Goal: Task Accomplishment & Management: Use online tool/utility

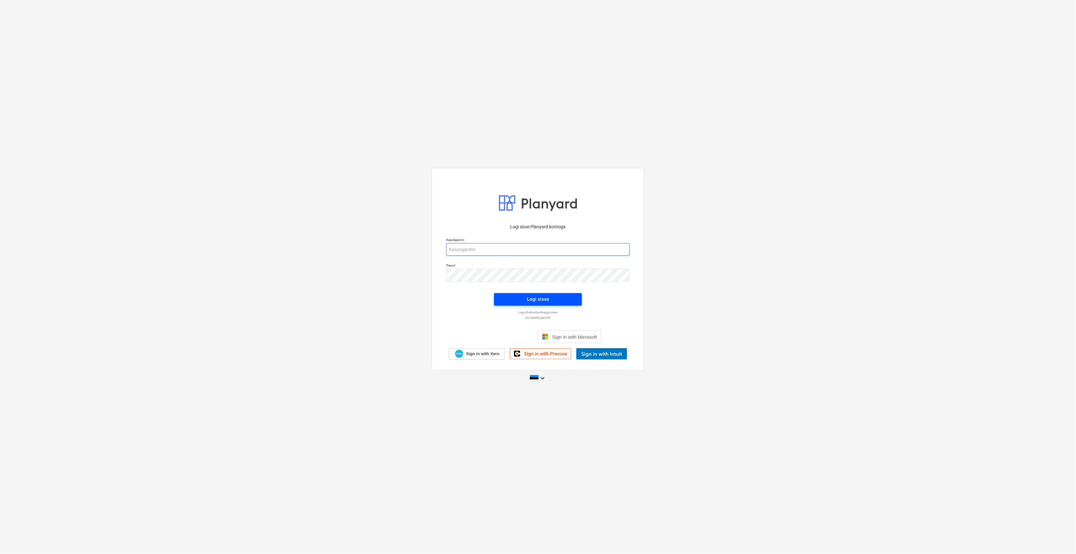
type input "[EMAIL_ADDRESS][DOMAIN_NAME]"
click at [561, 303] on span "Logi sisse" at bounding box center [538, 299] width 73 height 8
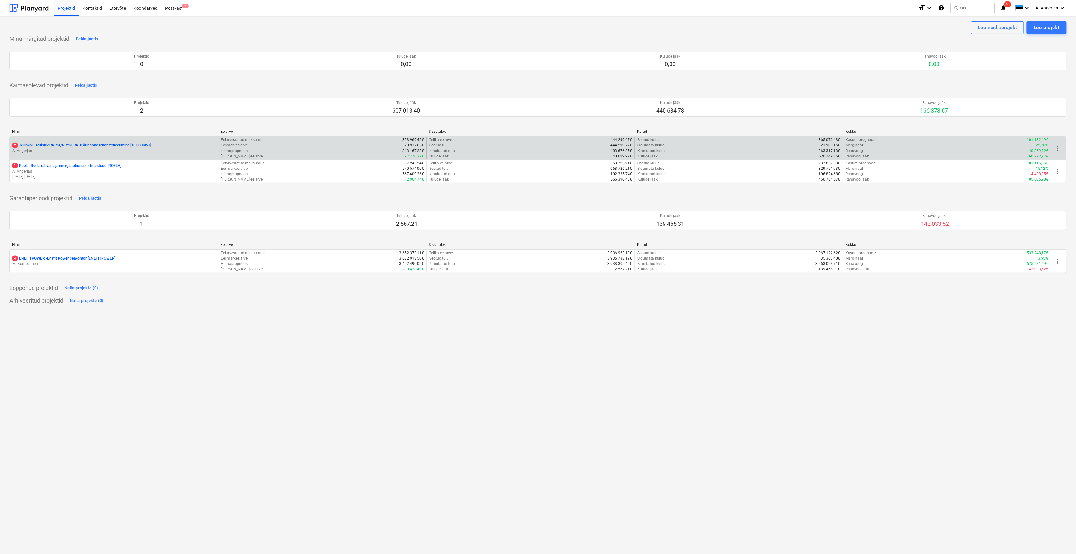
click at [178, 142] on div "2 Telliskivi - Telliskivi tn. 24/Ristiku tn. 8 ärihoone rekonstrueerimine [TELL…" at bounding box center [114, 148] width 208 height 22
click at [165, 147] on div "2 Telliskivi - [GEOGRAPHIC_DATA] [GEOGRAPHIC_DATA]. 24/Ristiku tn. 8 ärihoone r…" at bounding box center [113, 145] width 203 height 5
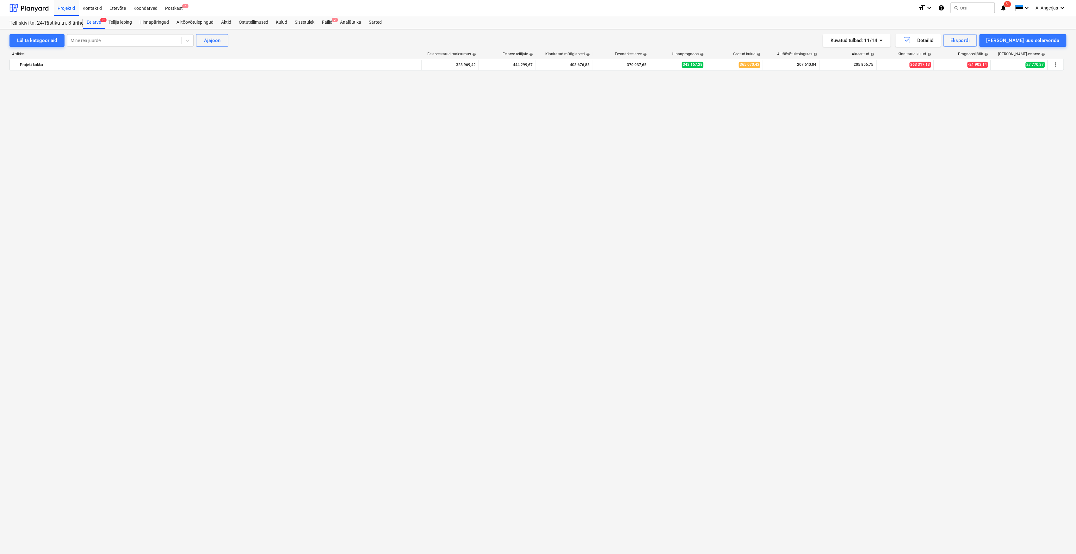
scroll to position [1206, 0]
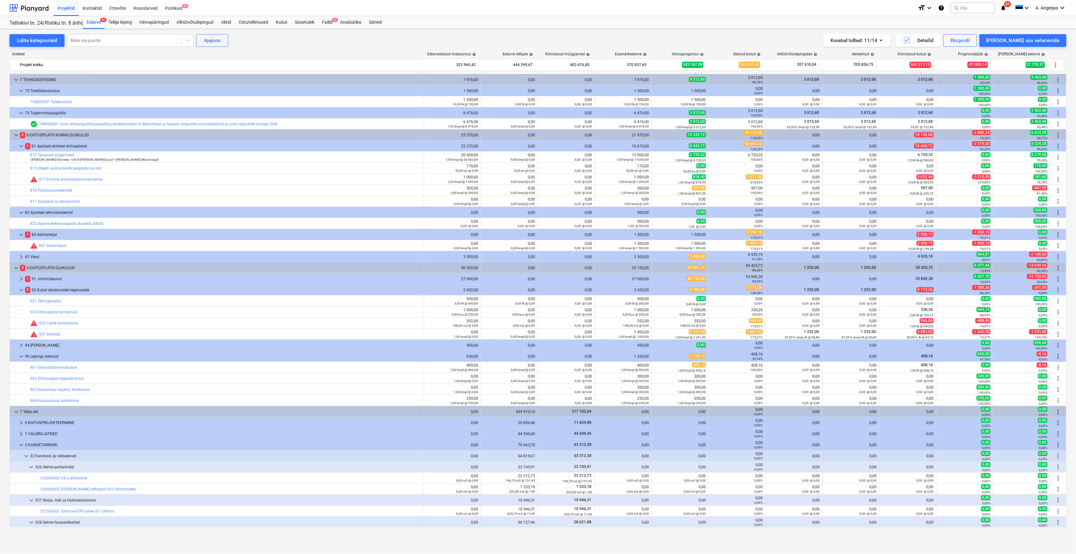
drag, startPoint x: 324, startPoint y: 20, endPoint x: 333, endPoint y: 16, distance: 9.9
click at [324, 20] on div "Failid 2" at bounding box center [327, 22] width 18 height 13
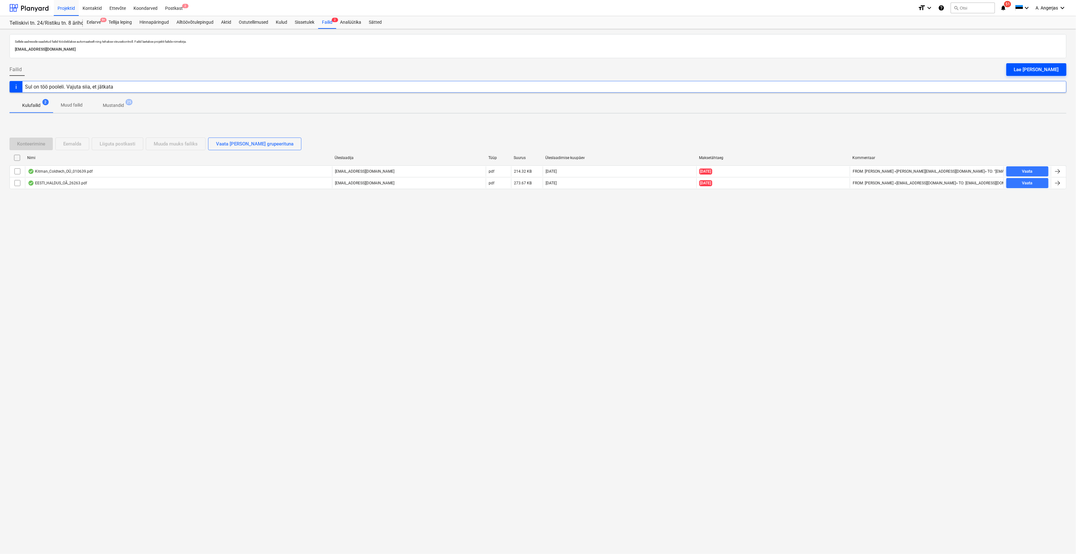
click at [1035, 71] on div "Lae [PERSON_NAME]" at bounding box center [1036, 69] width 45 height 8
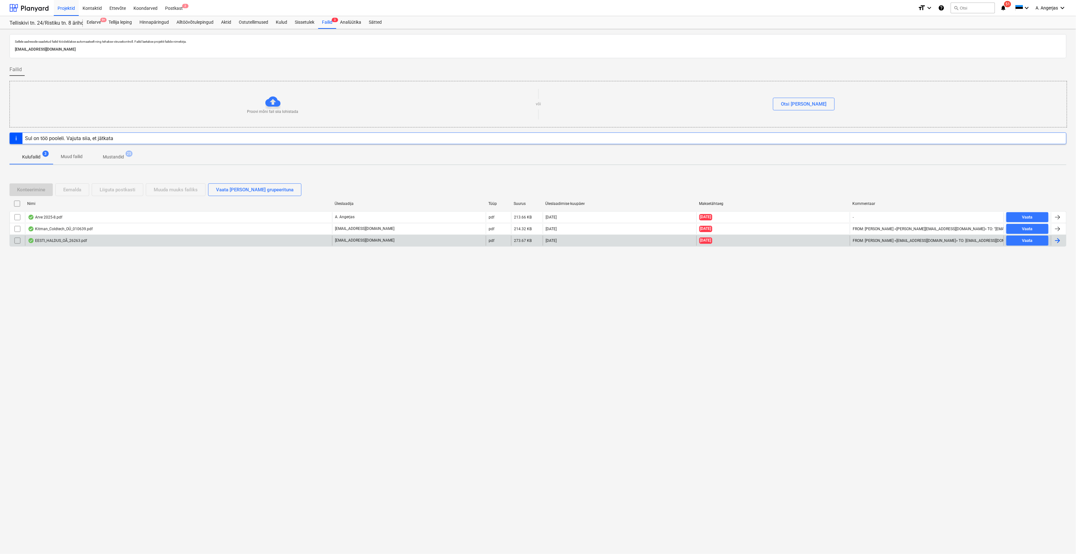
click at [74, 245] on div "EESTI_HALDUS_OÃ_26263.pdf" at bounding box center [178, 241] width 307 height 10
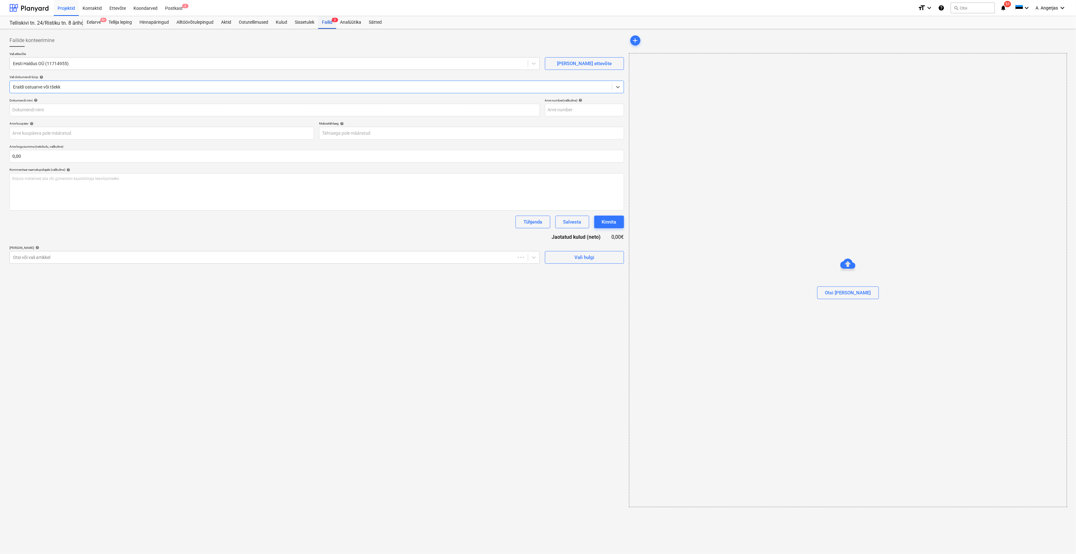
type input "26263"
type input "[DATE]"
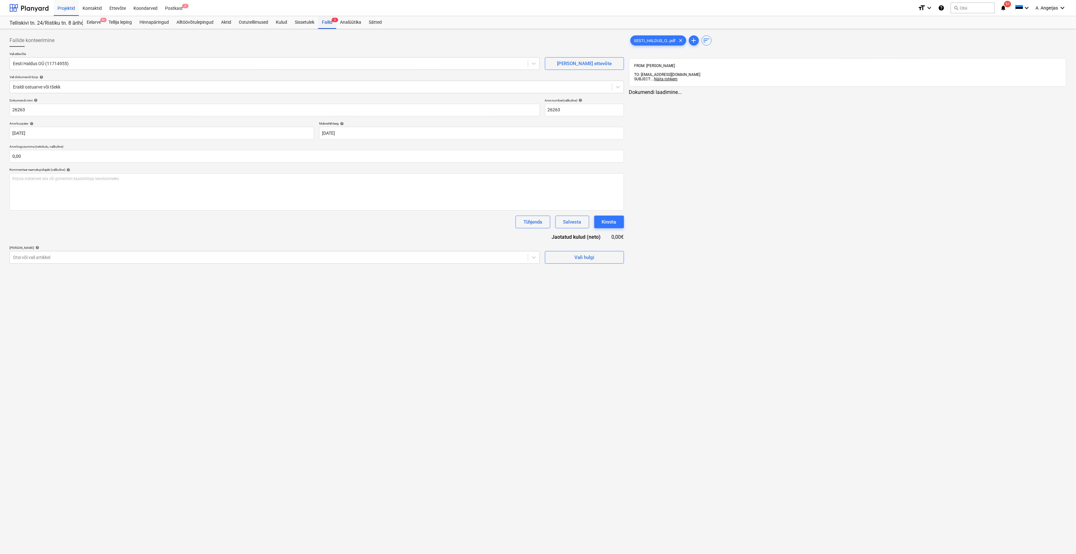
click at [328, 27] on div "Failid 3" at bounding box center [327, 22] width 18 height 13
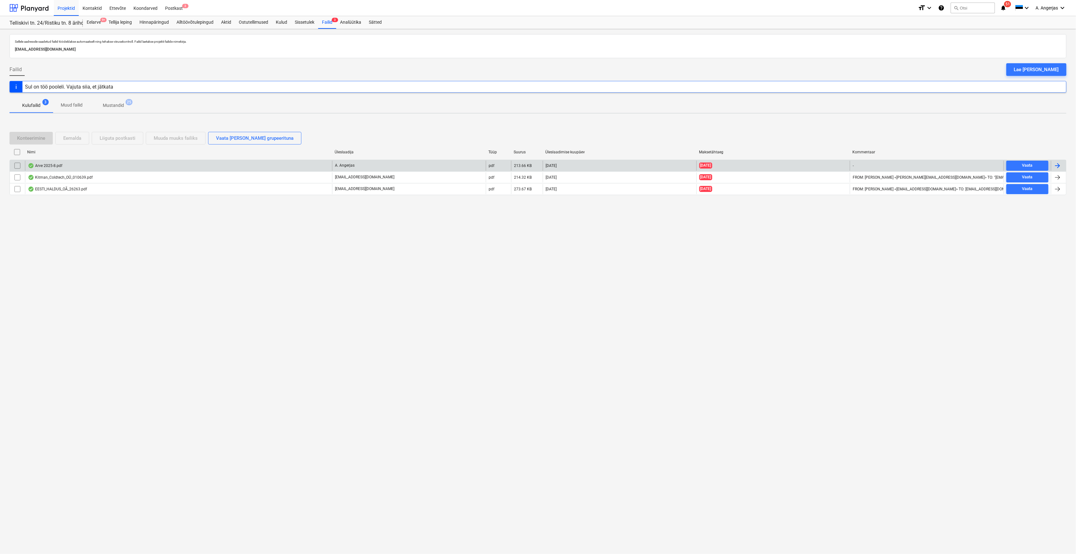
click at [55, 170] on div "Arve 2025-8.pdf" at bounding box center [178, 166] width 307 height 10
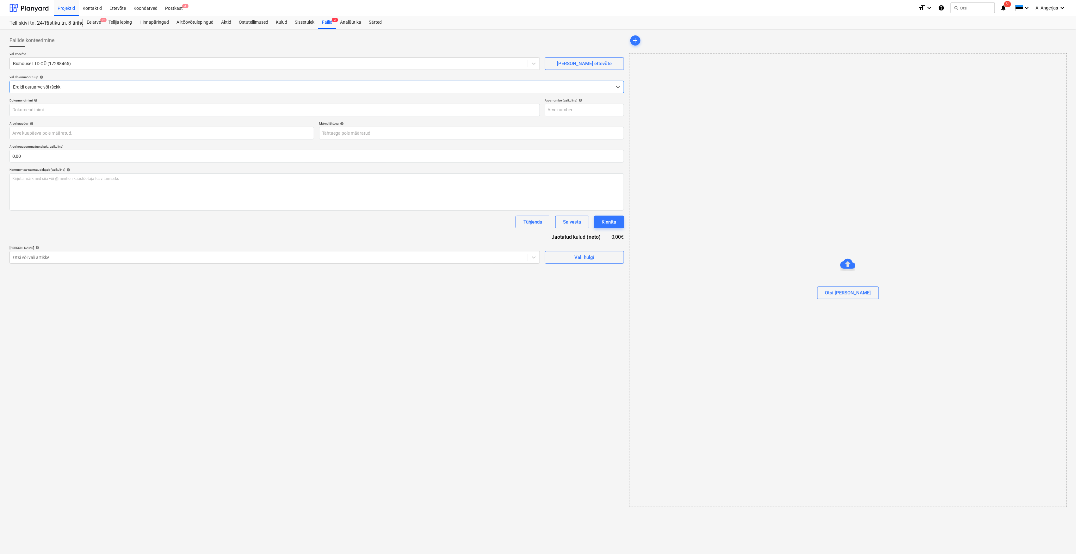
type input "2025-8"
type input "[DATE]"
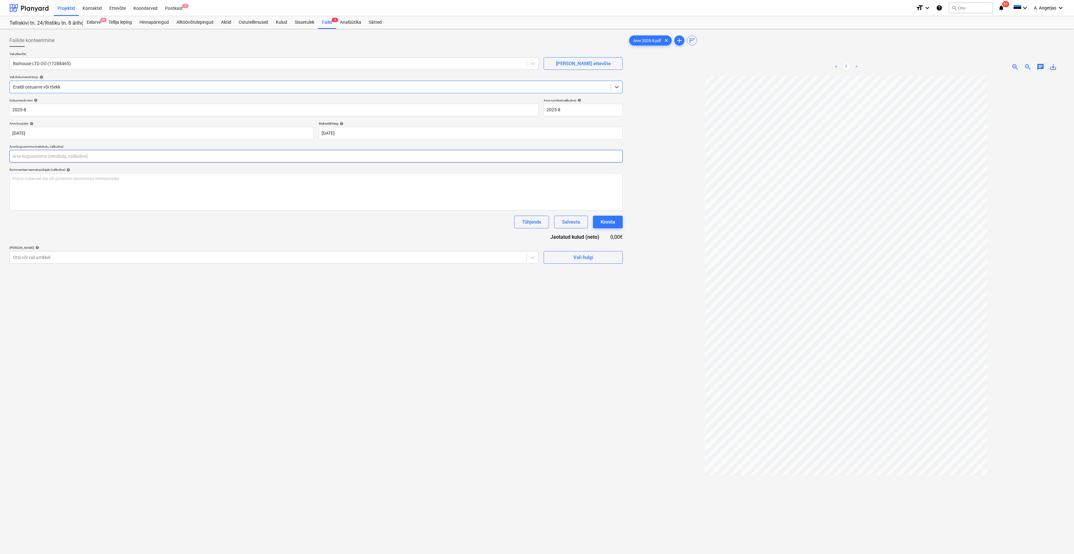
click at [31, 157] on input "text" at bounding box center [315, 156] width 613 height 13
type input "812,99"
click at [549, 277] on button "Vali hulgi" at bounding box center [583, 273] width 79 height 13
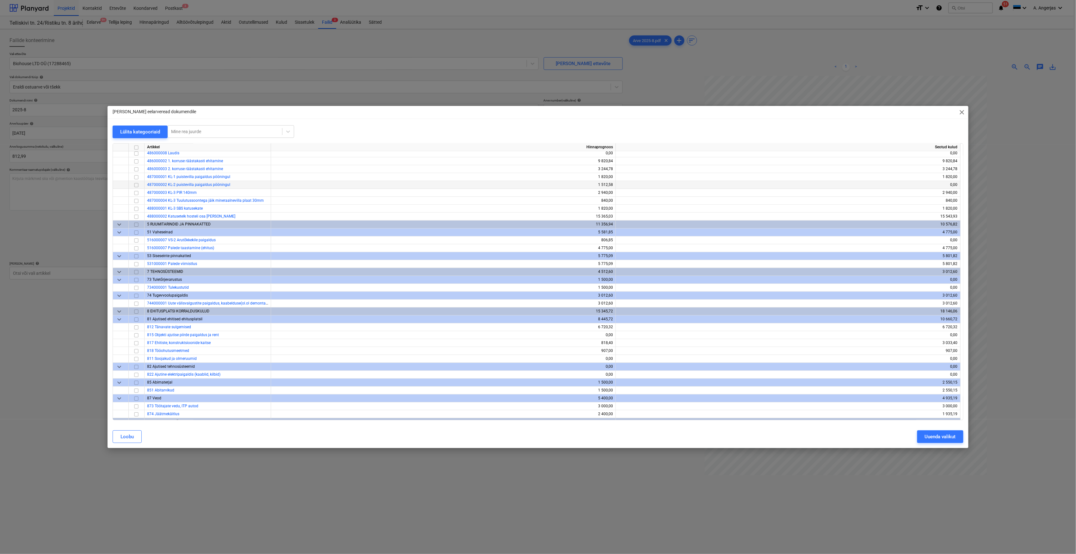
scroll to position [877, 0]
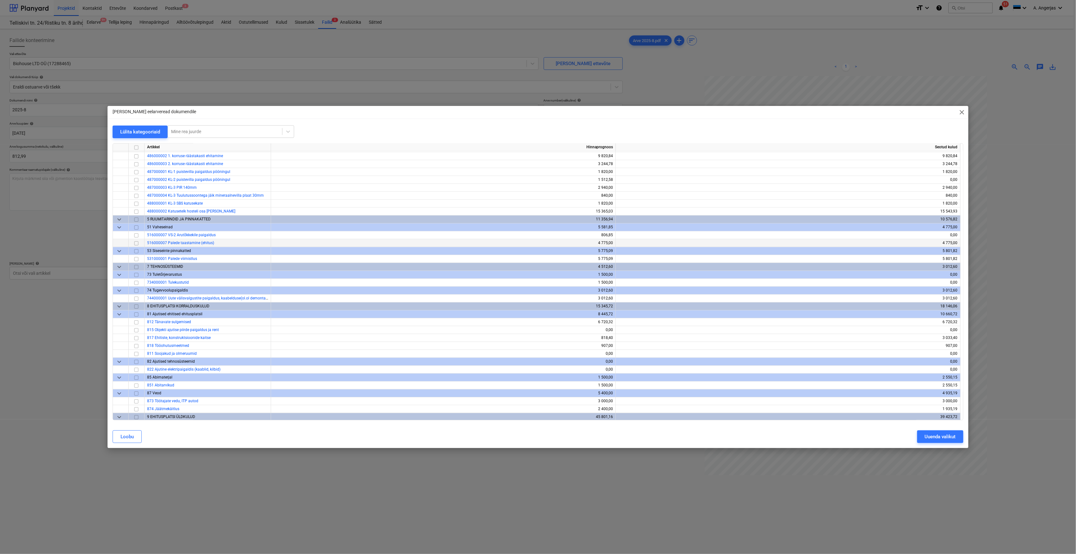
click at [136, 244] on input "checkbox" at bounding box center [137, 244] width 8 height 8
click at [958, 438] on button "Uuenda valikut" at bounding box center [940, 436] width 46 height 13
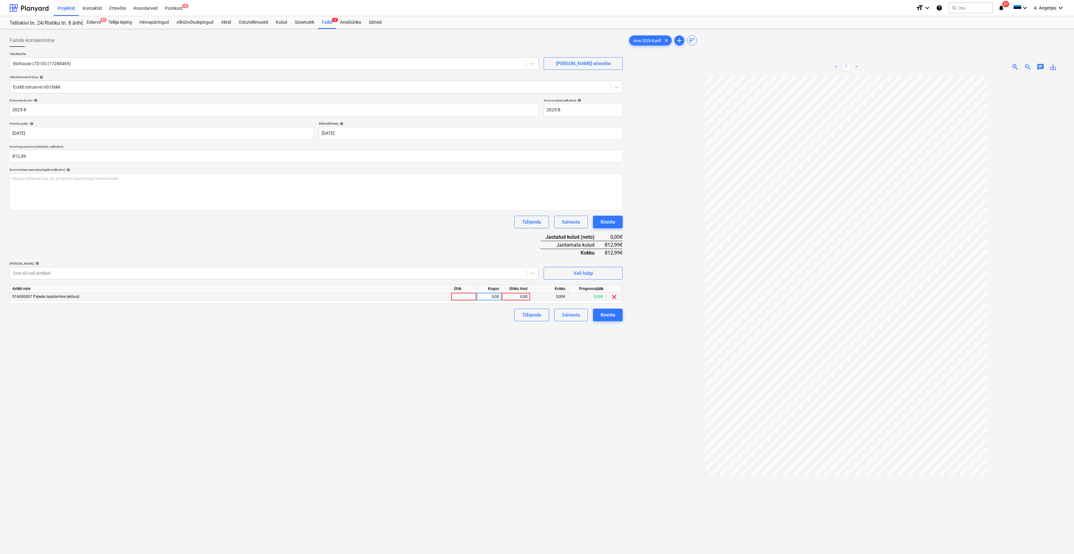
click at [470, 299] on div at bounding box center [463, 297] width 25 height 8
type input "tk"
type input "912,99"
click at [483, 357] on div "Failide konteerimine Vali ettevõte Biohouse LTD OÜ (17288465) [PERSON_NAME] ett…" at bounding box center [316, 323] width 618 height 583
click at [520, 293] on div "912,99" at bounding box center [515, 297] width 23 height 8
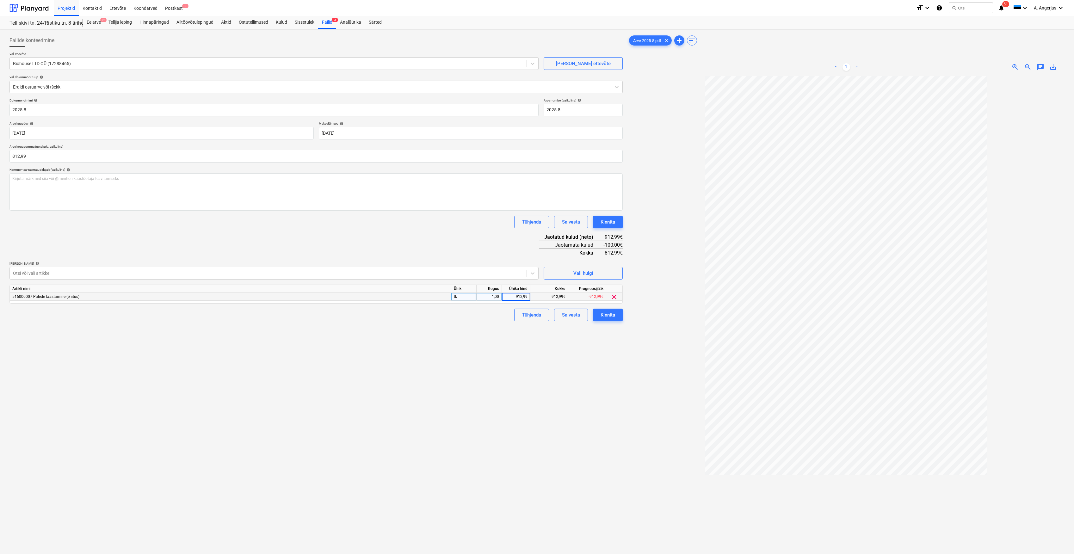
click at [520, 298] on input "912,99" at bounding box center [516, 297] width 28 height 8
type input "812,99"
click at [525, 382] on div "Failide konteerimine Vali ettevõte Biohouse LTD OÜ (17288465) [PERSON_NAME] ett…" at bounding box center [316, 323] width 618 height 583
click at [616, 316] on button "Kinnita" at bounding box center [608, 315] width 30 height 13
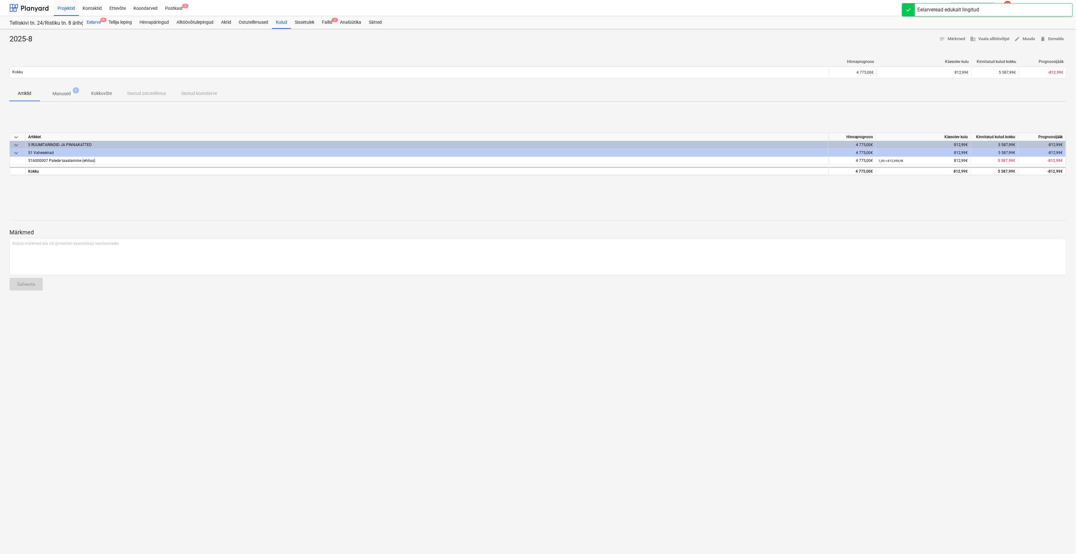
click at [104, 23] on div "Eelarve 9+" at bounding box center [94, 22] width 22 height 13
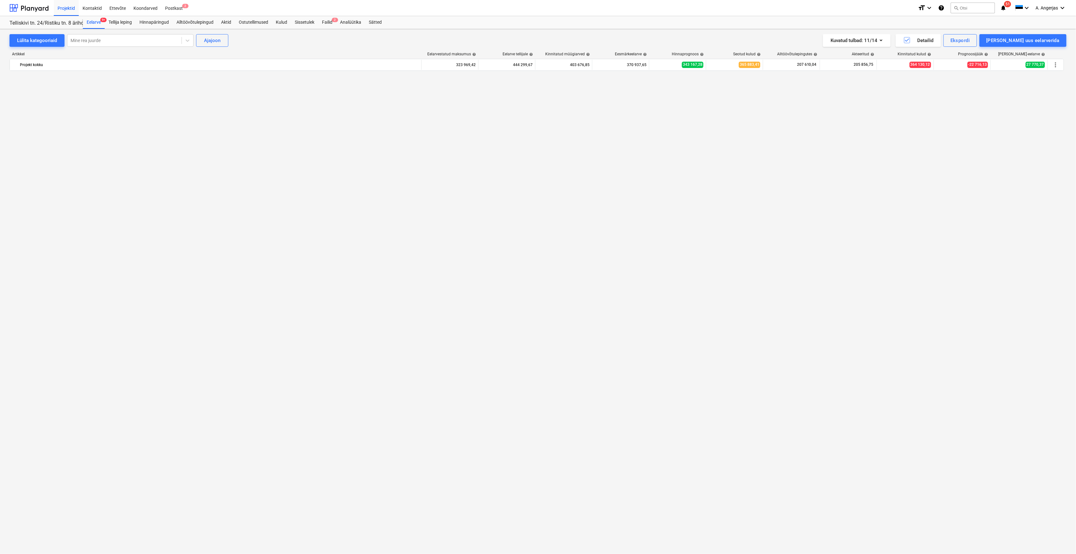
scroll to position [1206, 0]
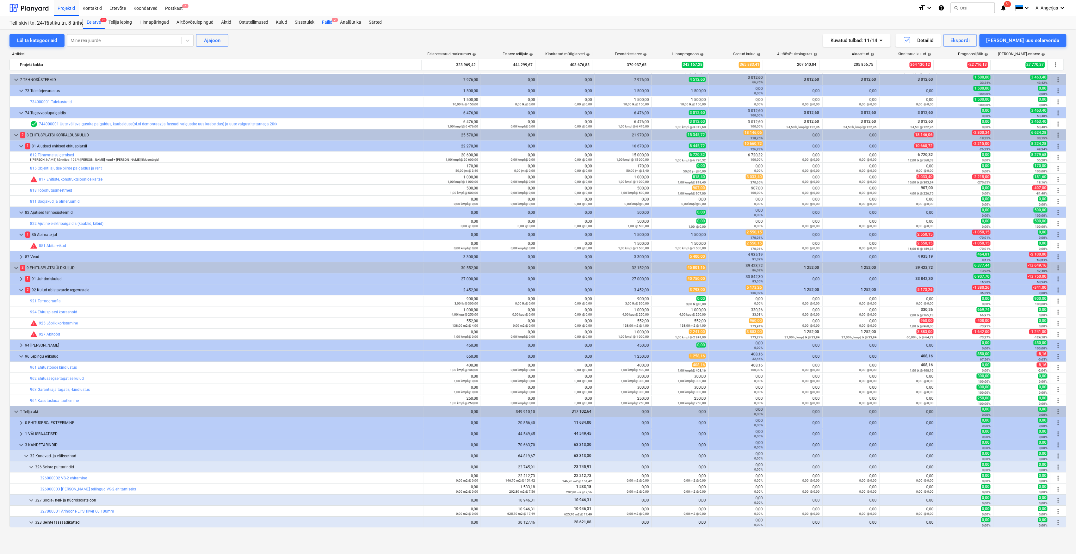
click at [321, 22] on div "Failid 2" at bounding box center [327, 22] width 18 height 13
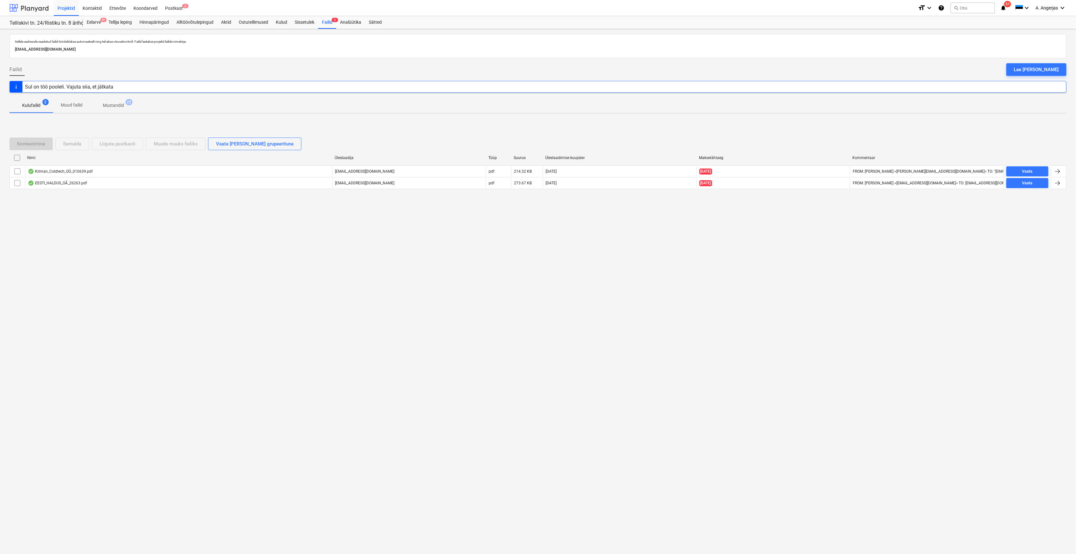
click at [34, 5] on div at bounding box center [28, 8] width 39 height 16
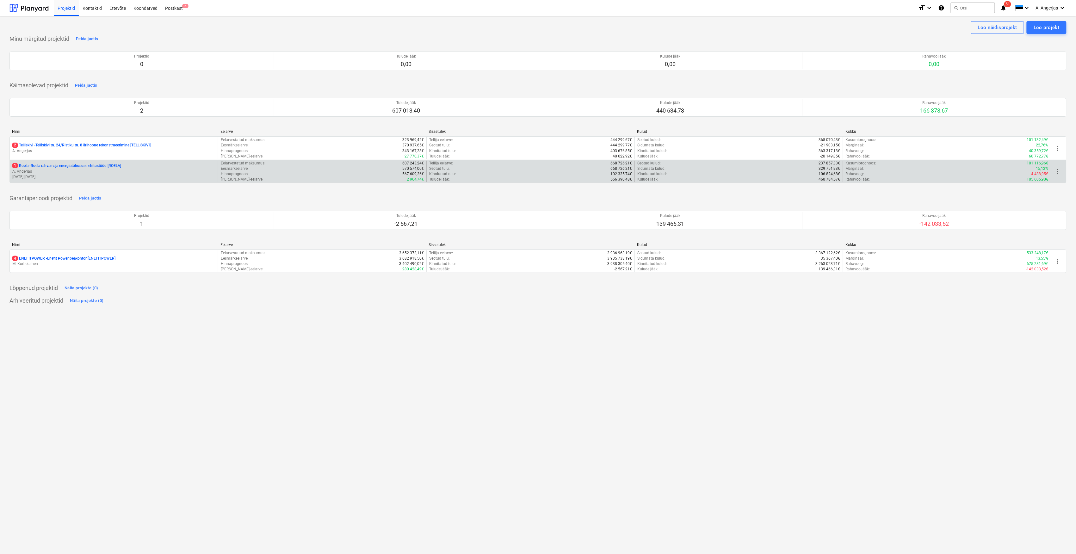
click at [74, 175] on p "[DATE] - [DATE]" at bounding box center [113, 176] width 203 height 5
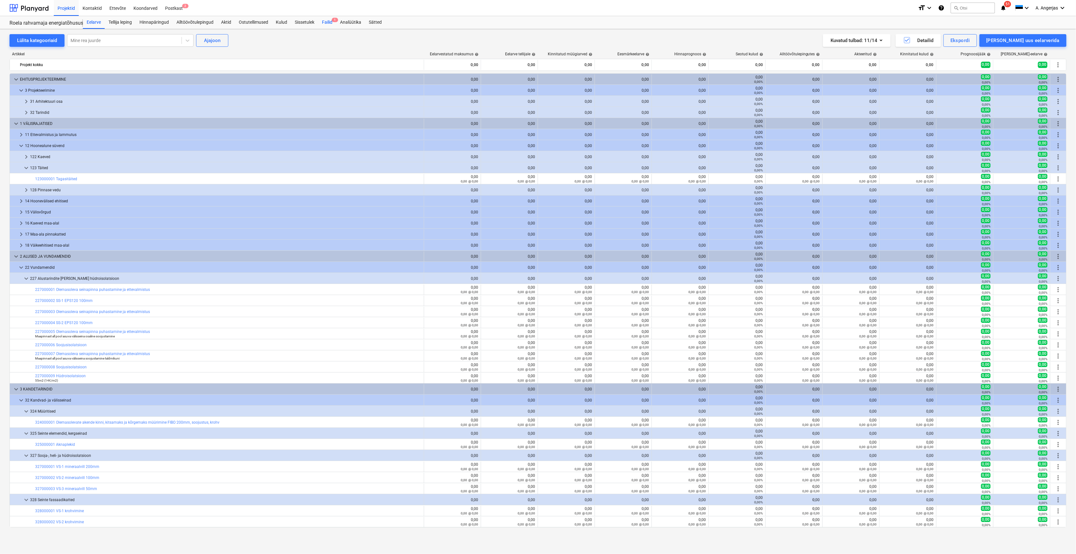
click at [320, 23] on div "Failid 1" at bounding box center [327, 22] width 18 height 13
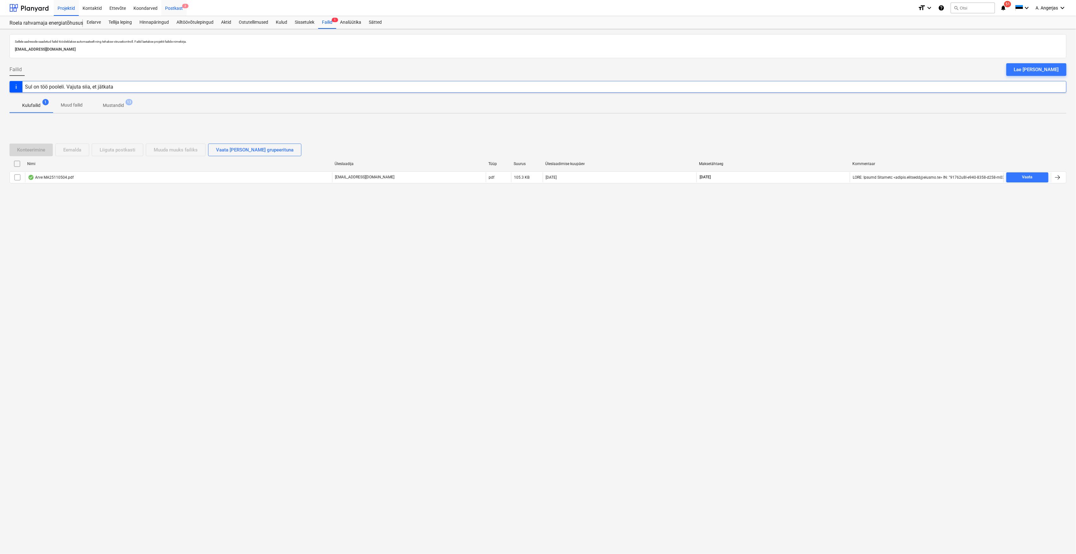
click at [177, 7] on div "Postkast 2" at bounding box center [173, 8] width 25 height 16
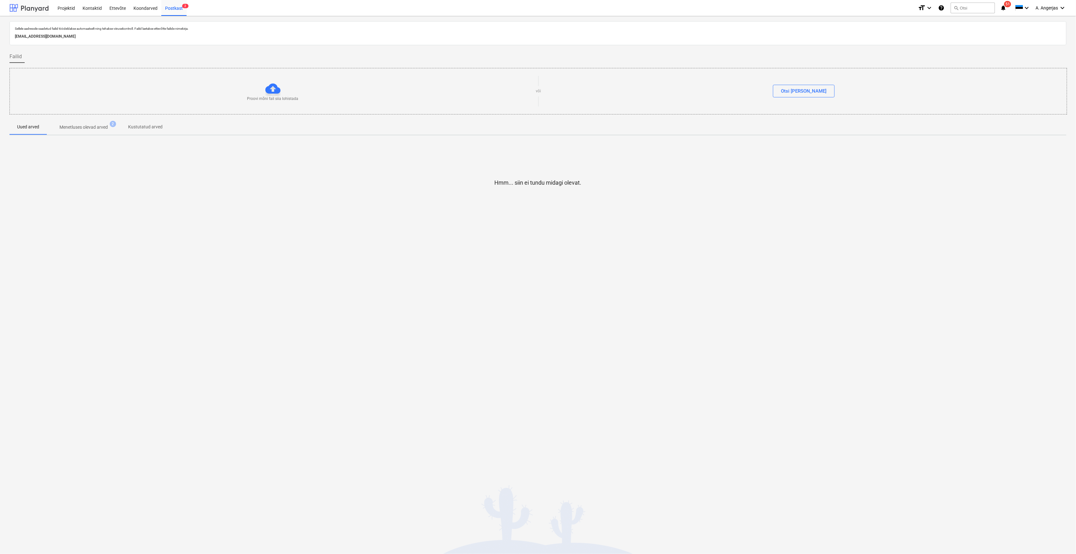
click at [37, 9] on div at bounding box center [28, 8] width 39 height 16
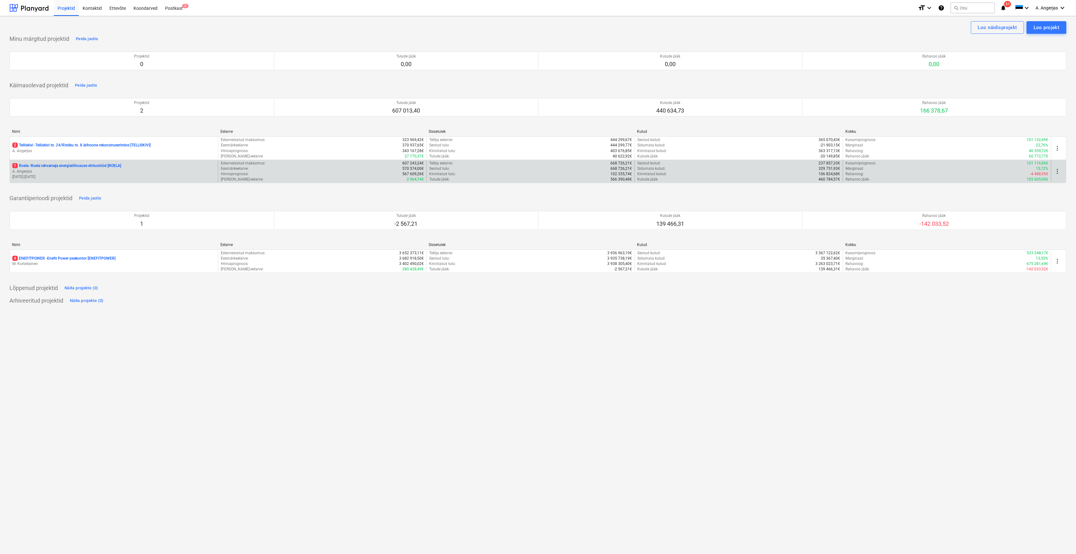
click at [132, 174] on p "A. Angerjas" at bounding box center [113, 171] width 203 height 5
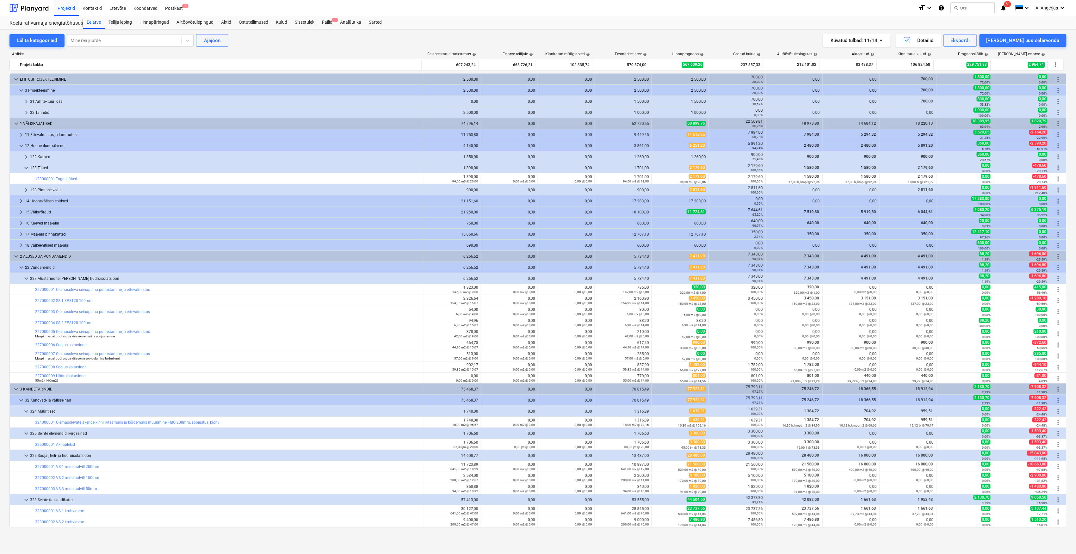
scroll to position [127, 0]
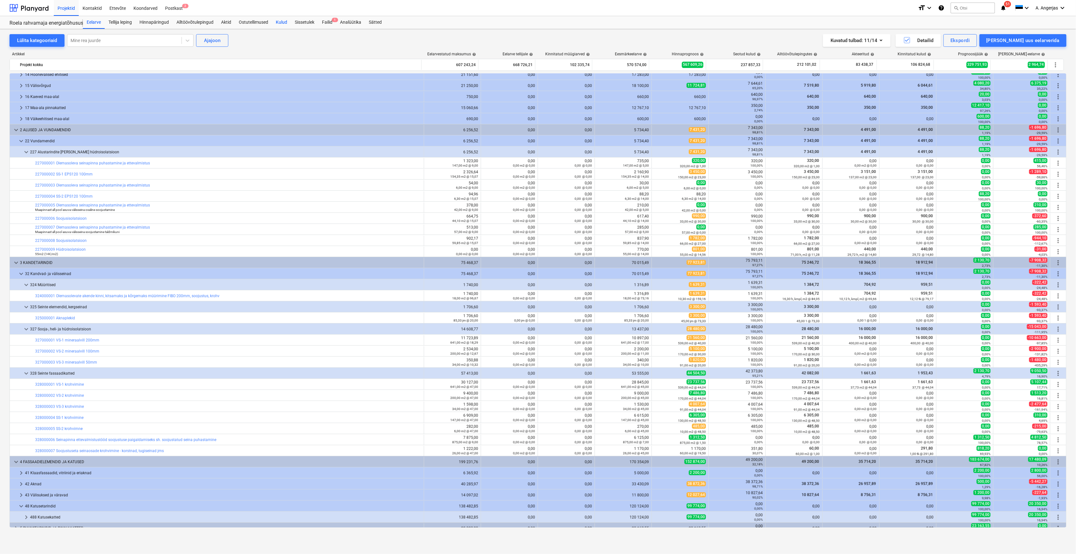
click at [282, 21] on div "Kulud" at bounding box center [281, 22] width 19 height 13
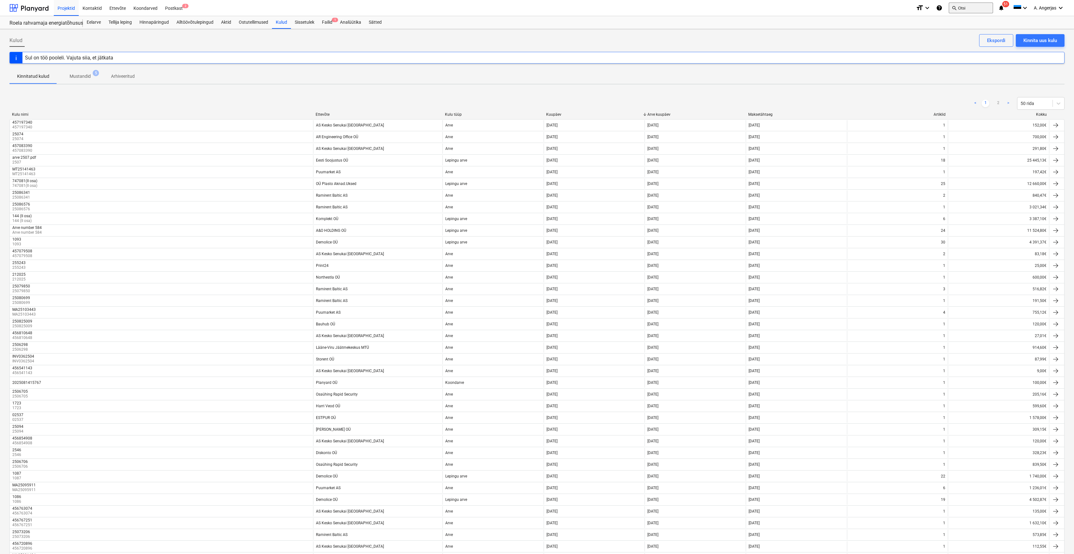
click at [968, 9] on button "search Otsi" at bounding box center [971, 8] width 44 height 11
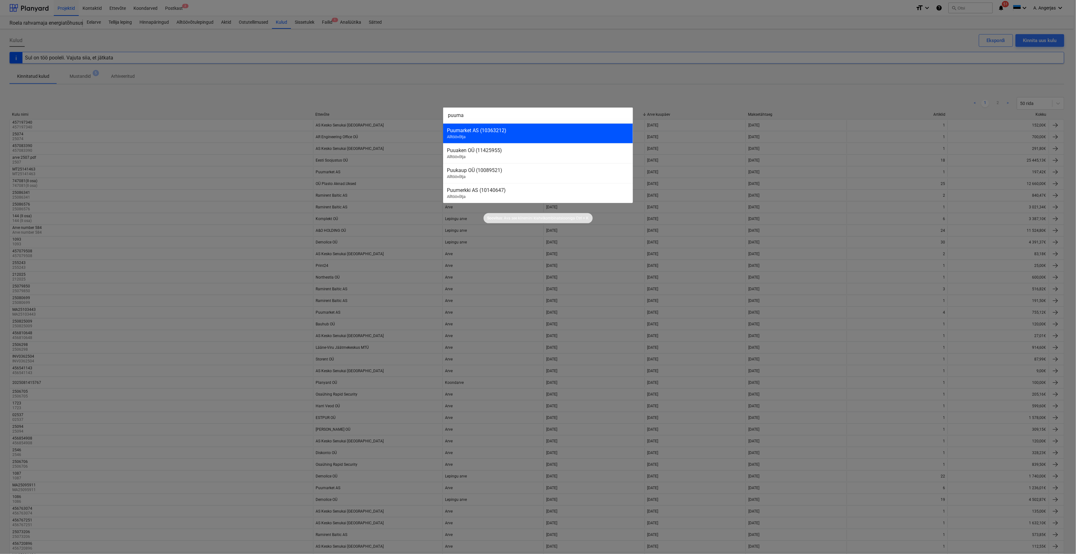
type input "puuma"
click at [447, 128] on div "Puumarket AS (10363212)" at bounding box center [538, 130] width 182 height 6
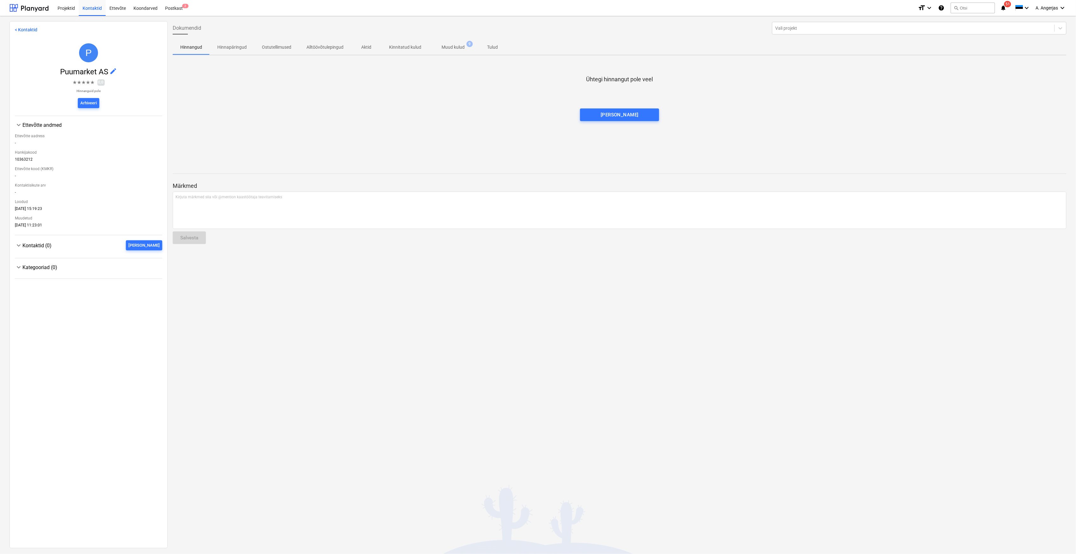
click at [462, 46] on p "Muud kulud" at bounding box center [452, 47] width 23 height 7
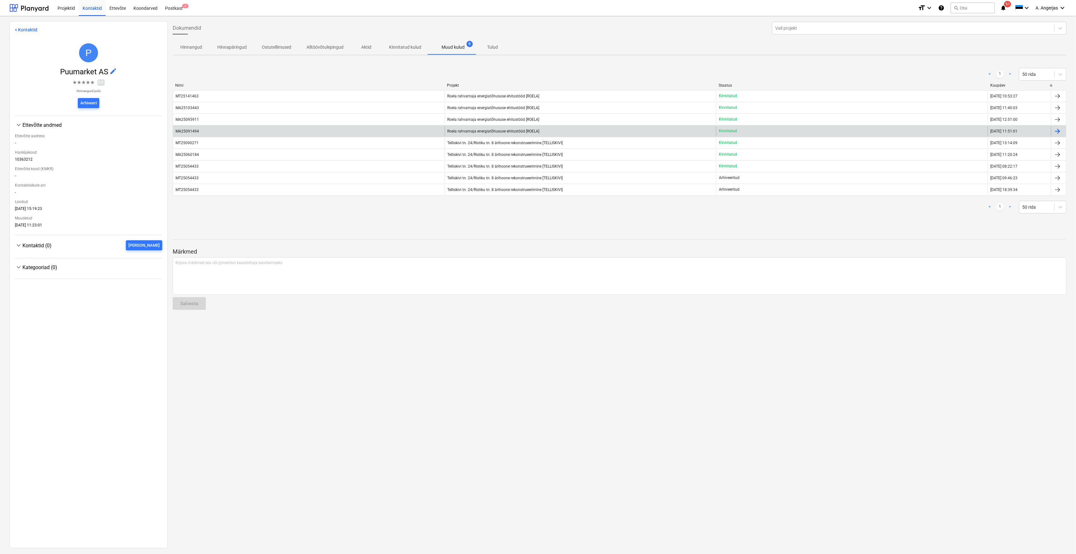
click at [518, 133] on span "Roela rahvamaja energiatõhususe ehitustööd [ROELA]" at bounding box center [494, 131] width 92 height 4
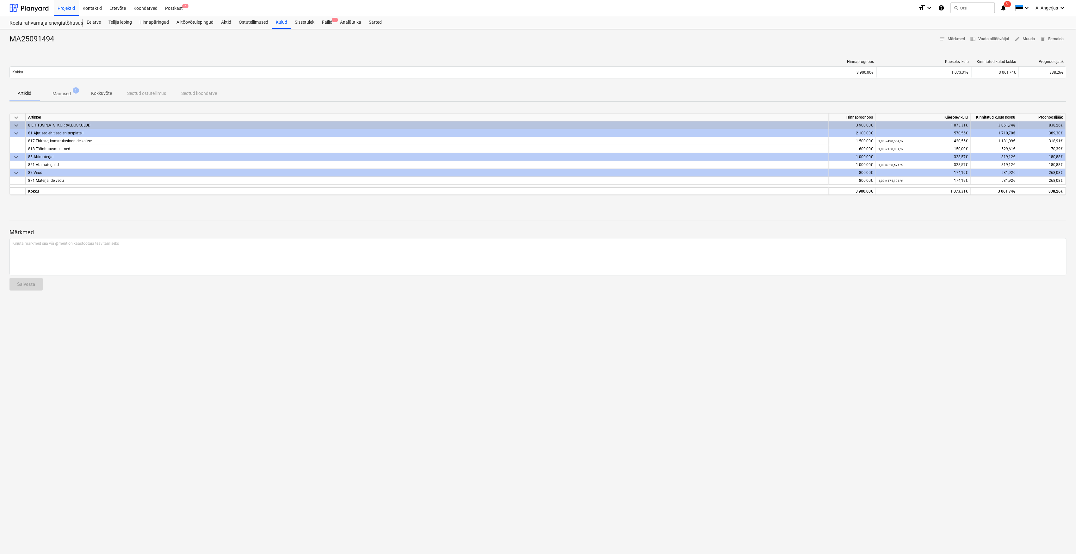
click at [71, 93] on span "Manused 1" at bounding box center [61, 93] width 28 height 7
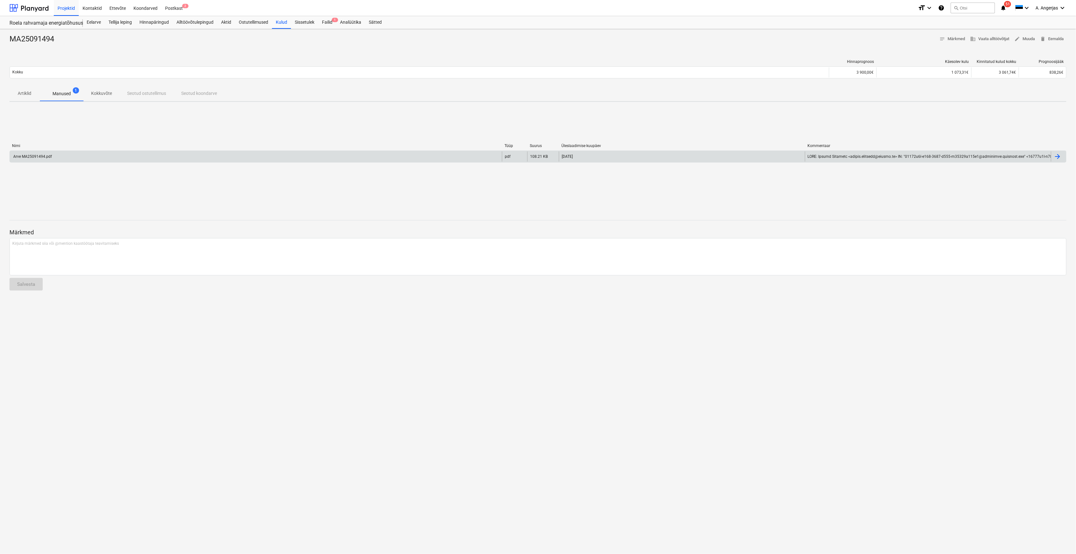
click at [156, 152] on div "Arve MA25091494.pdf" at bounding box center [256, 156] width 492 height 10
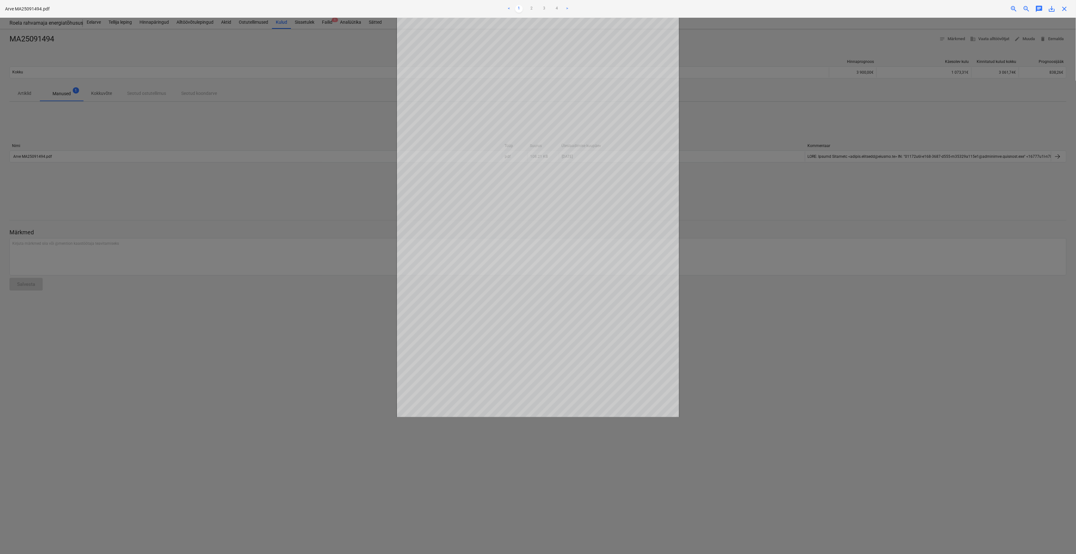
click at [355, 370] on div at bounding box center [538, 286] width 1076 height 536
drag, startPoint x: 314, startPoint y: 257, endPoint x: 311, endPoint y: 257, distance: 3.2
click at [313, 257] on div at bounding box center [538, 286] width 1076 height 536
click at [71, 37] on div at bounding box center [538, 286] width 1076 height 536
click at [1064, 10] on span "close" at bounding box center [1065, 9] width 8 height 8
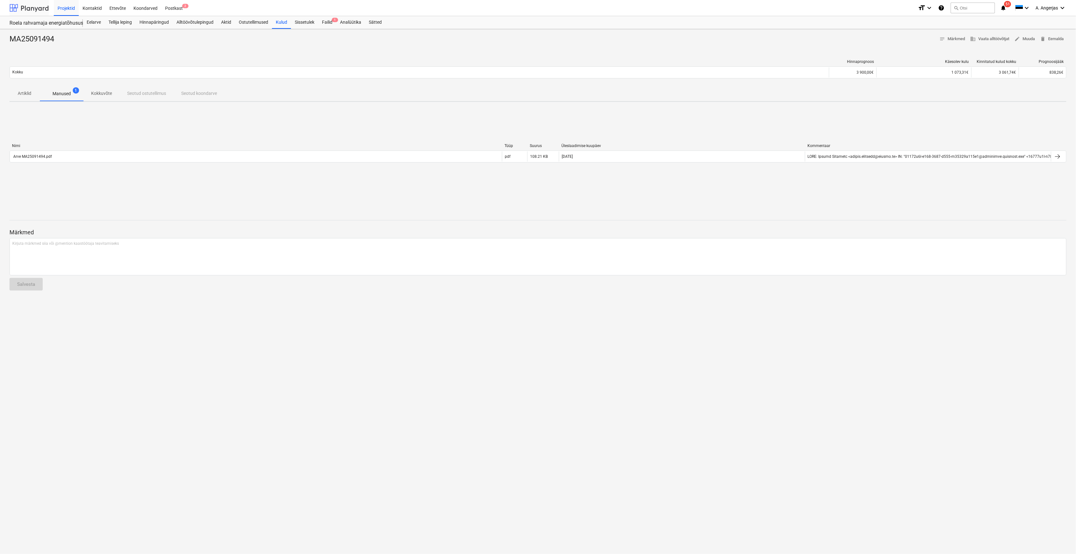
click at [35, 4] on div at bounding box center [28, 8] width 39 height 16
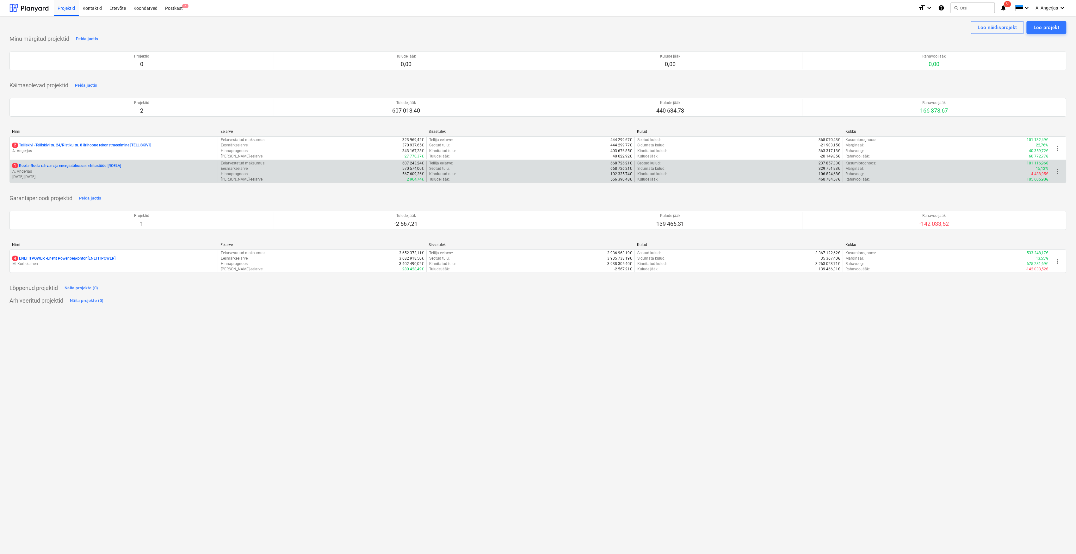
click at [68, 182] on div "1 Roela - Roela rahvamaja energiatõhususe ehitustööd [ROELA] A. Angerjas [DATE]…" at bounding box center [114, 172] width 208 height 22
click at [67, 172] on p "A. Angerjas" at bounding box center [113, 171] width 203 height 5
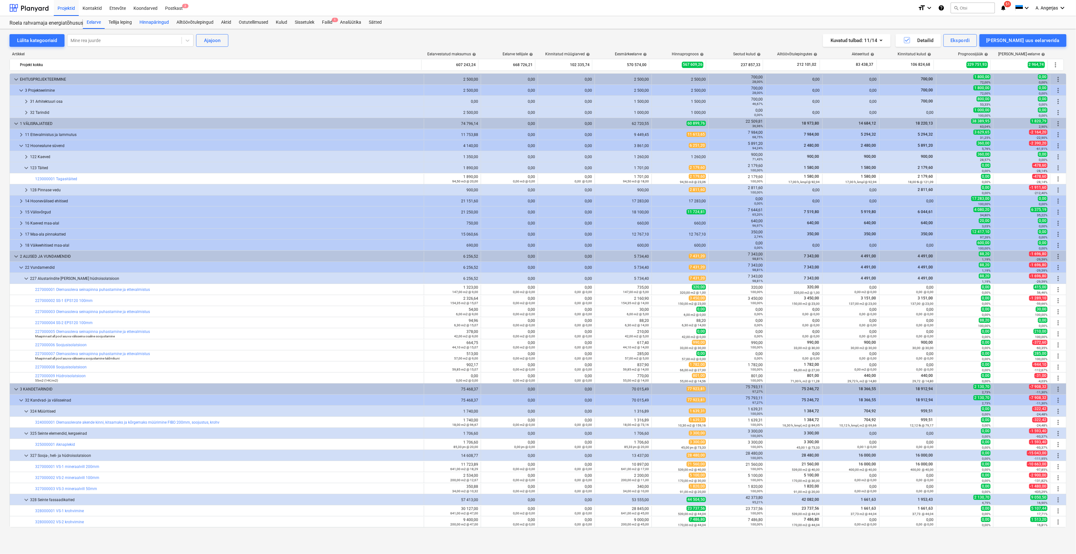
click at [150, 21] on div "Hinnapäringud" at bounding box center [154, 22] width 37 height 13
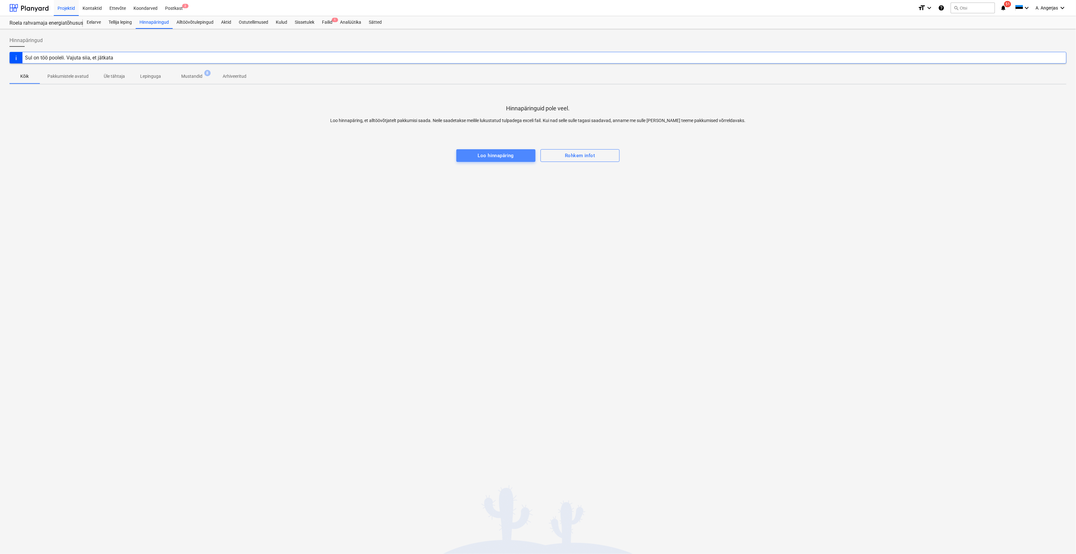
click at [494, 151] on div "Loo hinnapäring" at bounding box center [496, 155] width 36 height 8
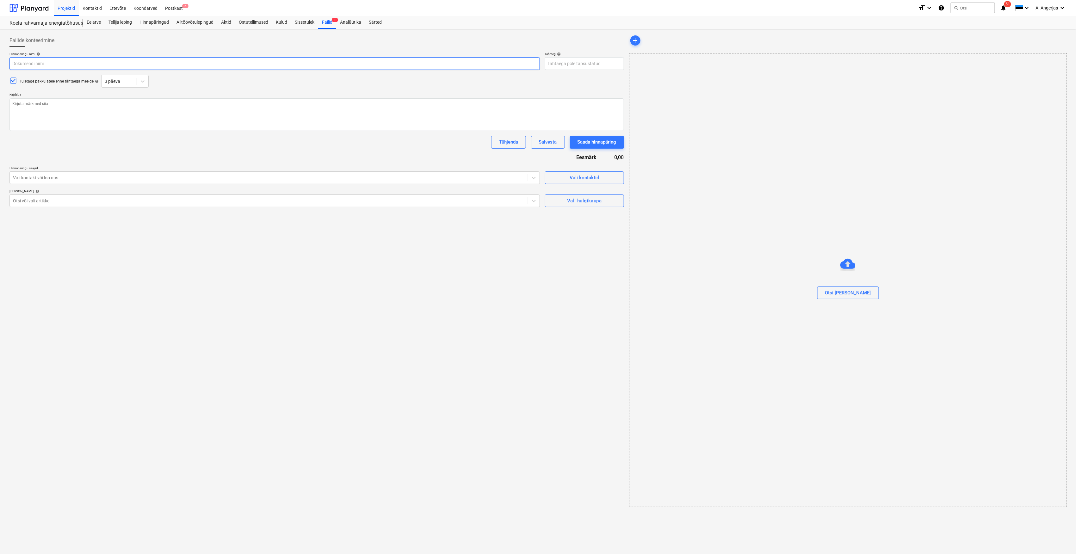
click at [161, 65] on input "text" at bounding box center [274, 63] width 530 height 13
type textarea "x"
type input "A"
type textarea "x"
type input "Ak"
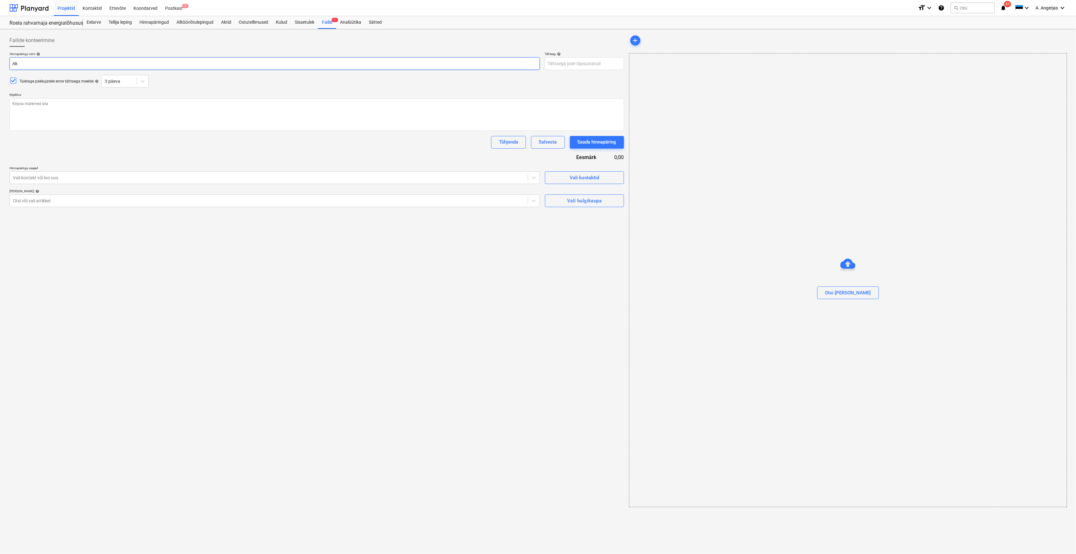
type textarea "x"
type input "Akn"
type textarea "x"
type input "Akna"
type textarea "x"
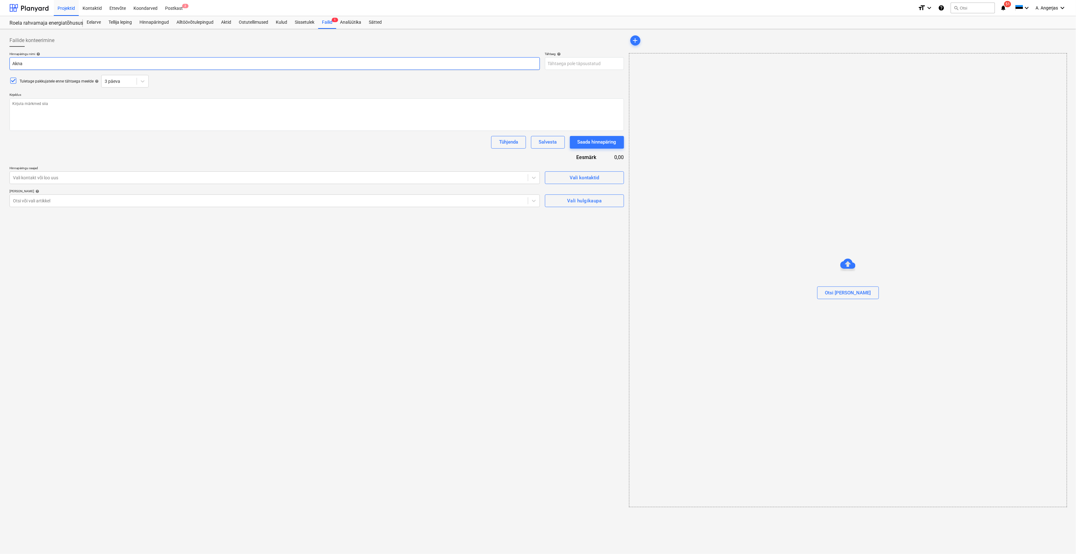
type input "Aknap"
type textarea "x"
type input "Aknapõ"
type textarea "x"
type input "Aknapõs"
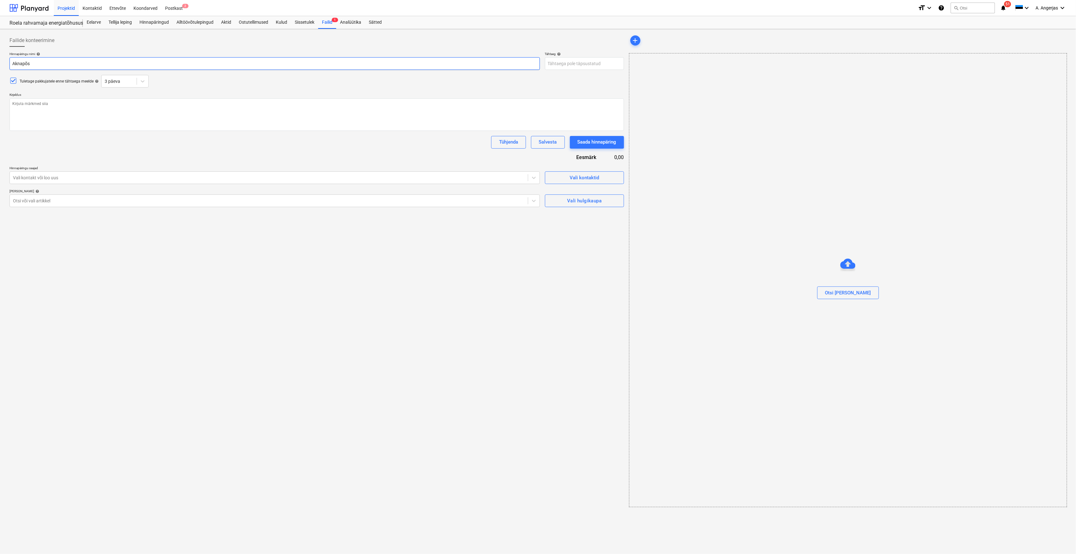
type textarea "x"
type input "Aknapõsk"
type textarea "x"
type input "Aknapõske"
type textarea "x"
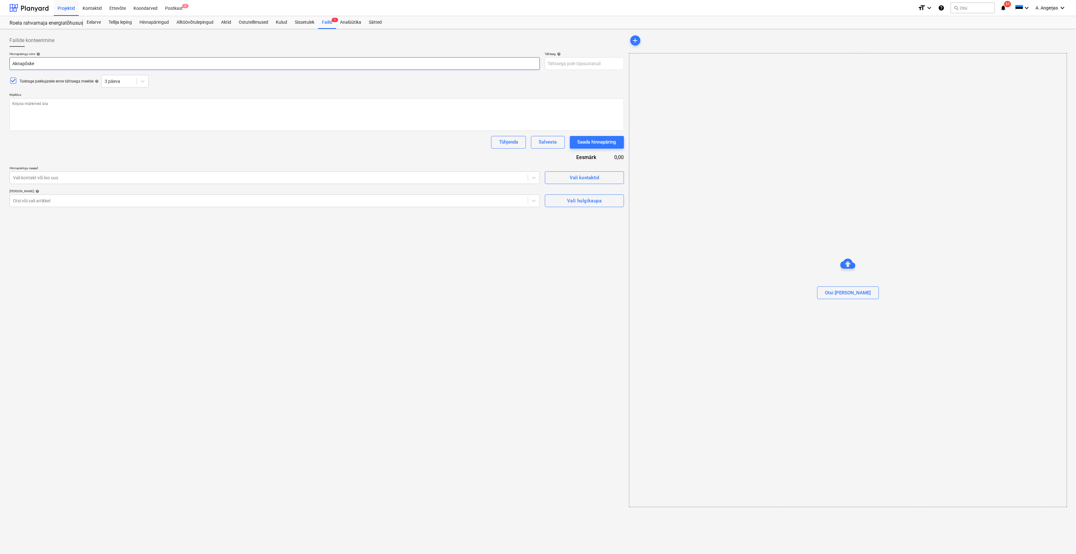
type input "Aknapõsked"
type textarea "x"
type input "Aknapõskede"
type textarea "x"
type input "Aknapõskede"
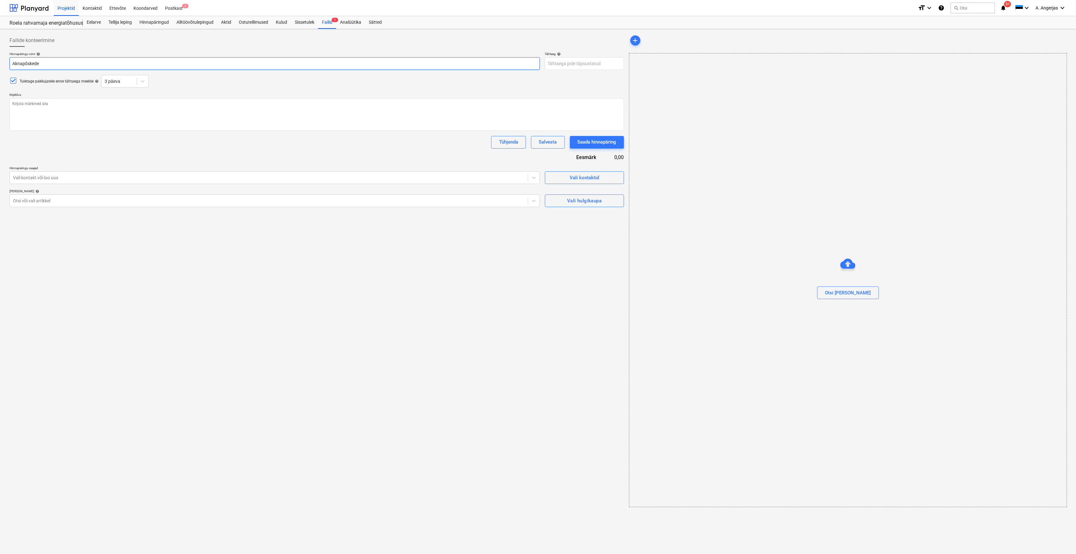
type textarea "x"
type input "Aknapõskede t"
type textarea "x"
type input "Aknapõskede ta"
type textarea "x"
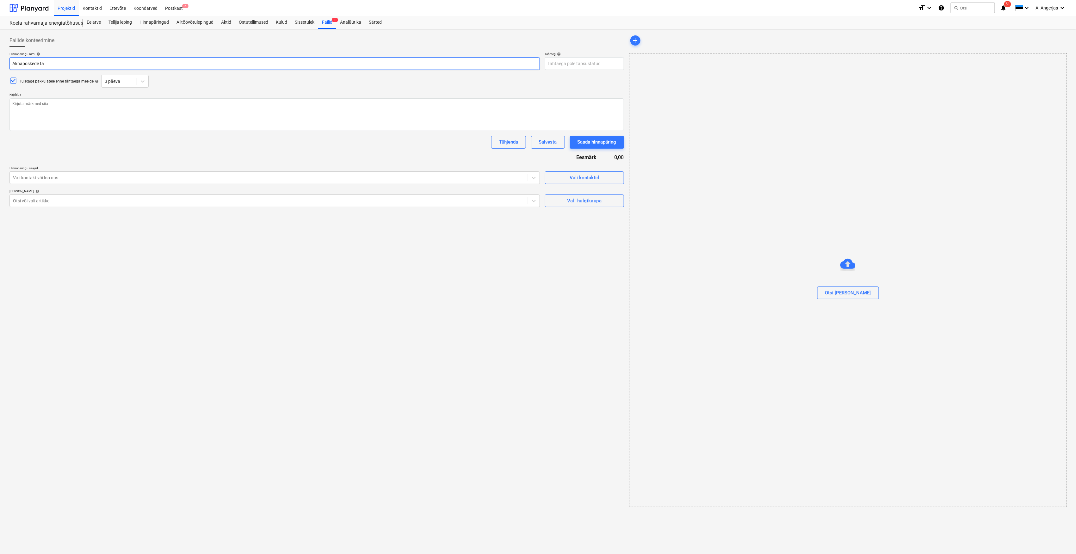
type input "Aknapõskede taa"
type textarea "x"
type input "Aknapõskede taas"
type textarea "x"
type input "Aknapõskede taast"
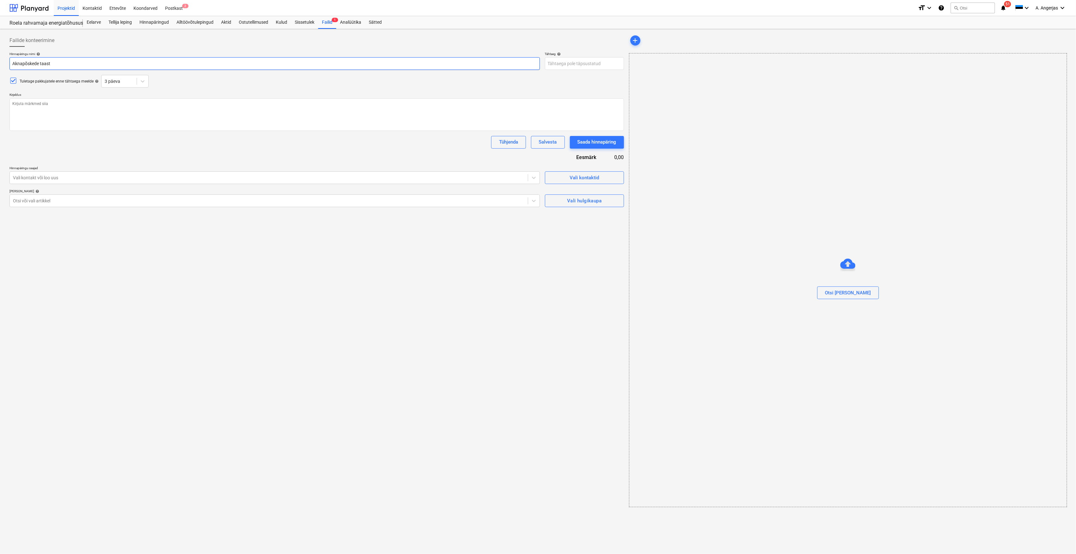
type textarea "x"
type input "Aknapõskede taasta"
type textarea "x"
type input "Aknapõskede taastam"
type textarea "x"
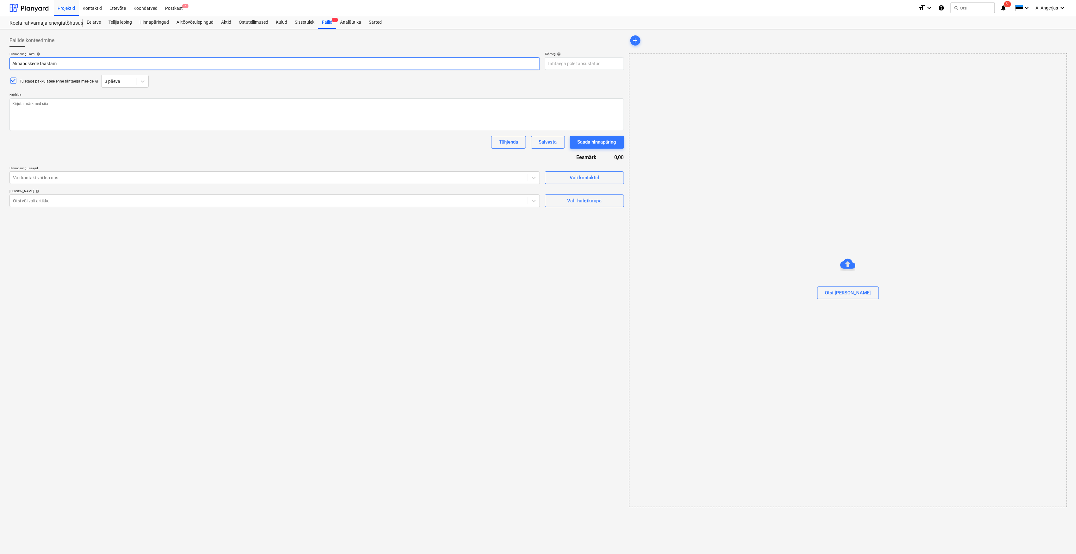
type input "Aknapõskede taastami"
type textarea "x"
type input "Aknapõskede taastamin"
type textarea "x"
type input "Aknapõskede taastamine"
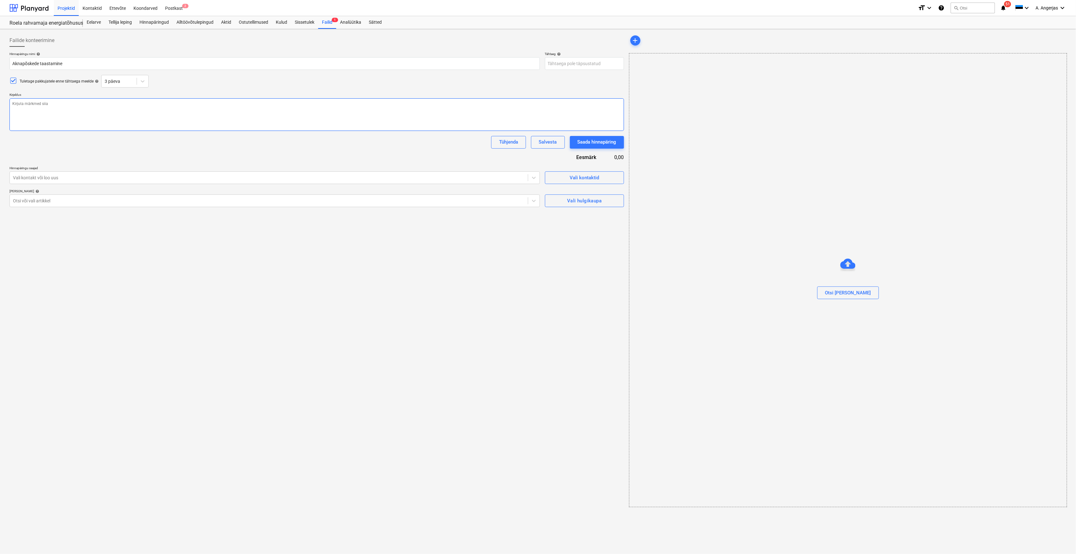
click at [91, 120] on textarea at bounding box center [316, 114] width 614 height 33
type textarea "x"
type textarea "d"
type textarea "x"
type textarea "dd"
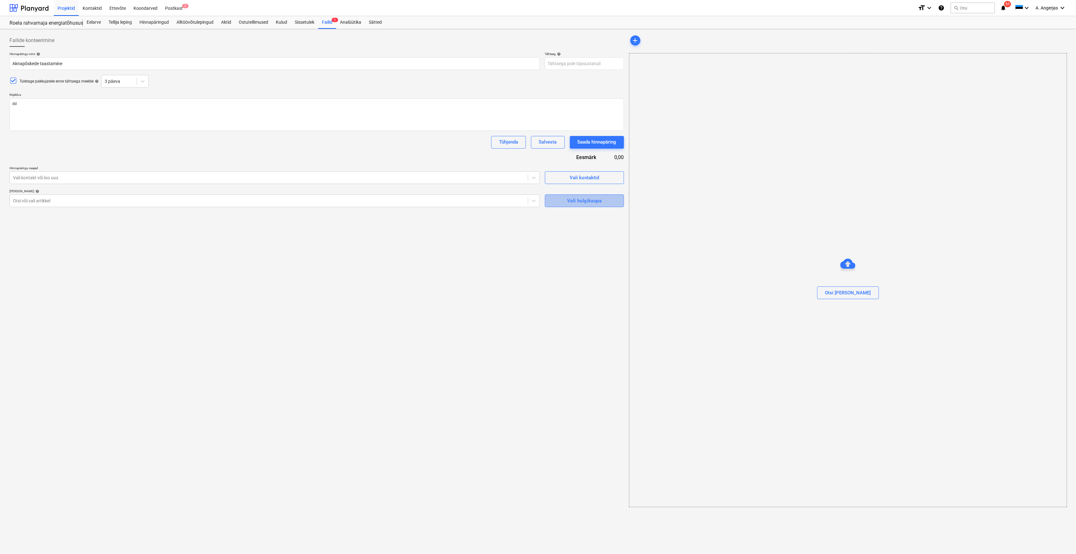
click at [565, 199] on span "Vali hulgikaupa" at bounding box center [584, 201] width 65 height 8
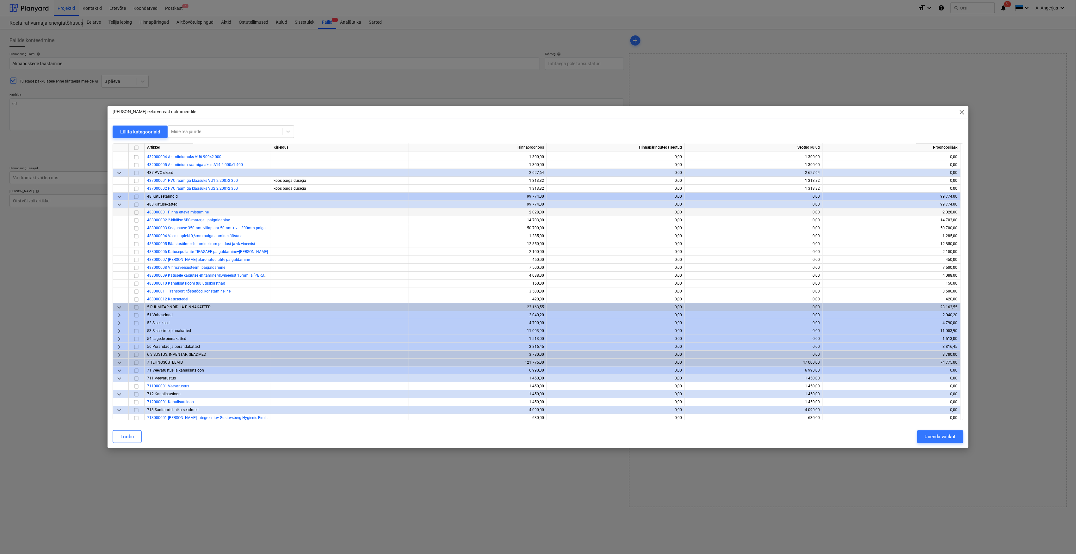
scroll to position [1349, 0]
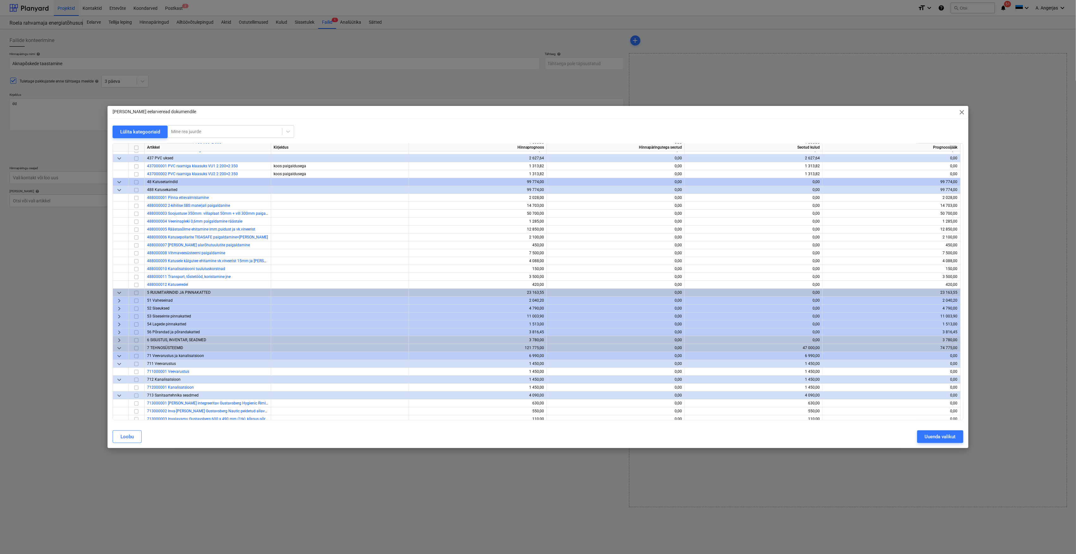
click at [119, 319] on span "keyboard_arrow_right" at bounding box center [119, 317] width 8 height 8
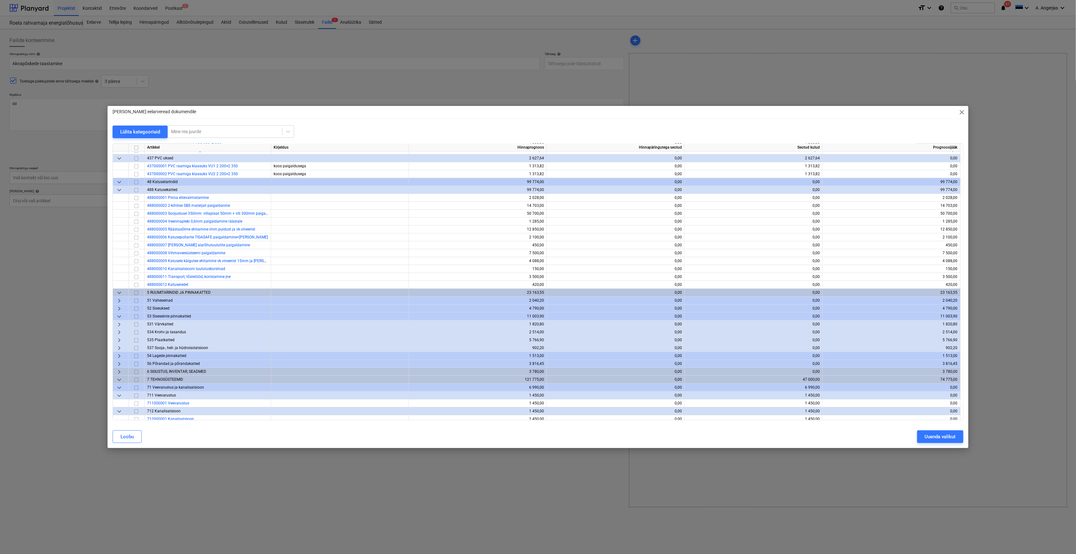
click at [115, 325] on span "keyboard_arrow_right" at bounding box center [119, 325] width 8 height 8
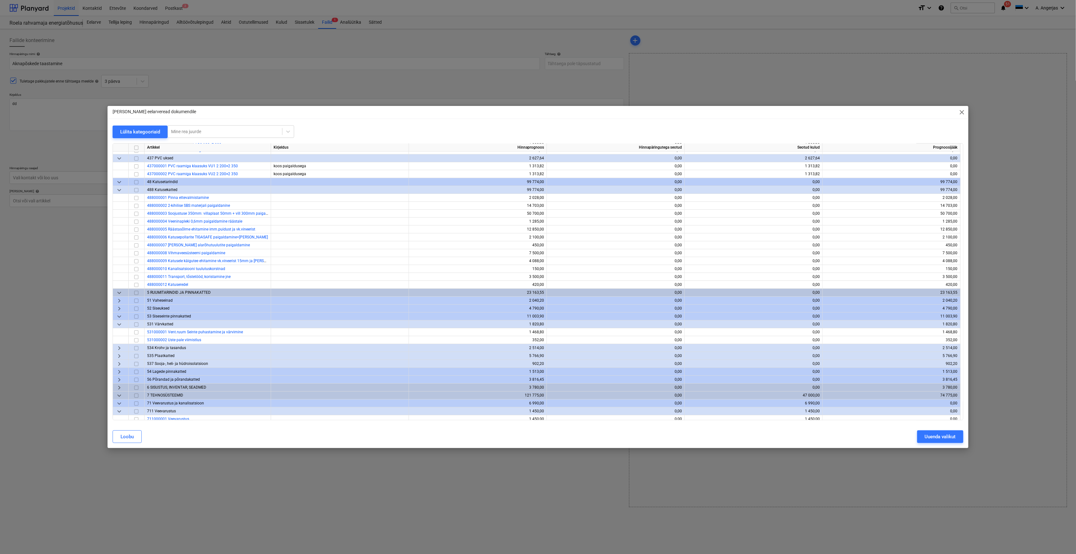
click at [117, 348] on span "keyboard_arrow_right" at bounding box center [119, 348] width 8 height 8
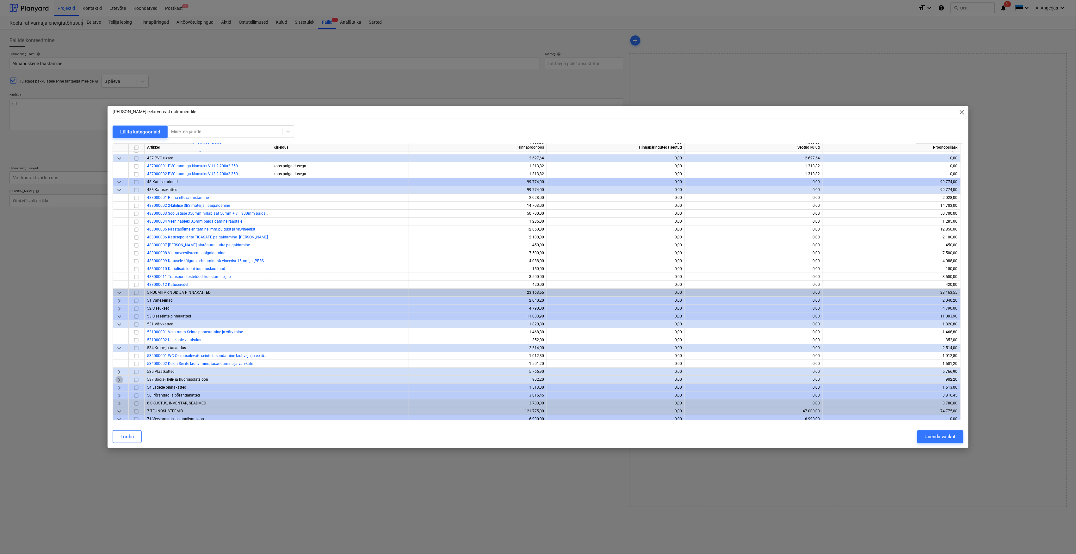
click at [121, 381] on span "keyboard_arrow_right" at bounding box center [119, 380] width 8 height 8
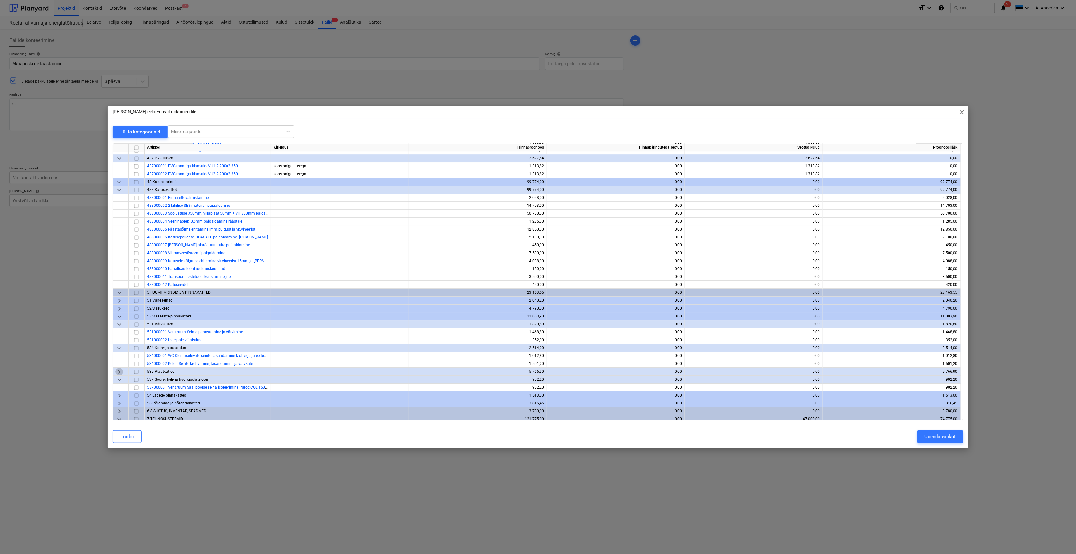
click at [120, 370] on span "keyboard_arrow_right" at bounding box center [119, 372] width 8 height 8
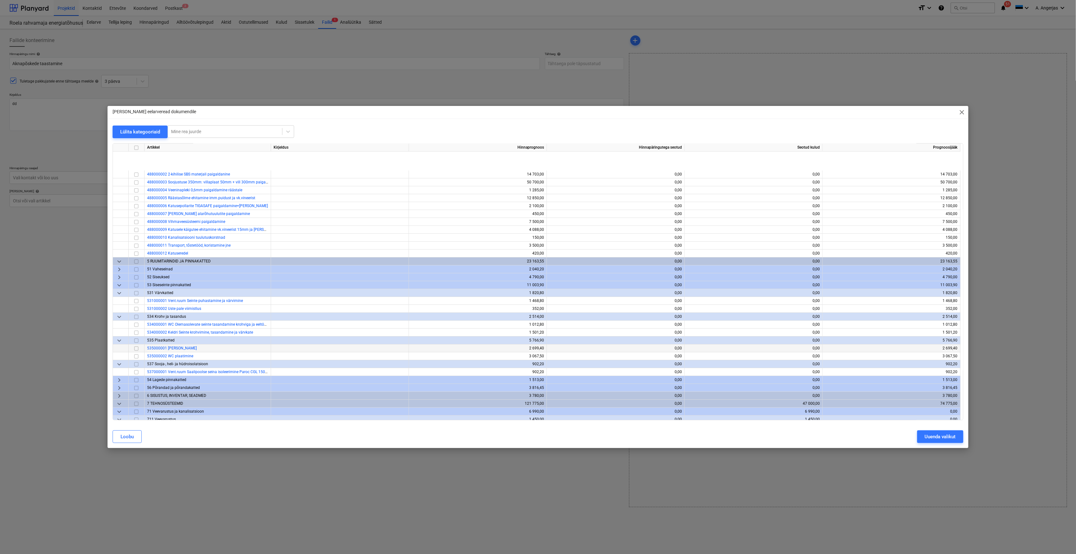
scroll to position [1434, 0]
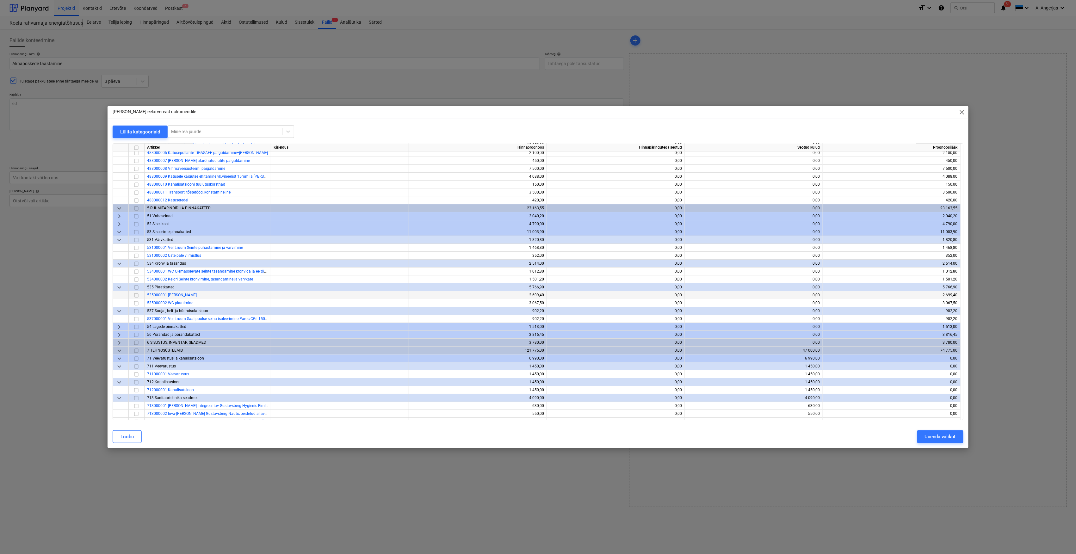
click at [123, 324] on span "keyboard_arrow_right" at bounding box center [119, 327] width 8 height 8
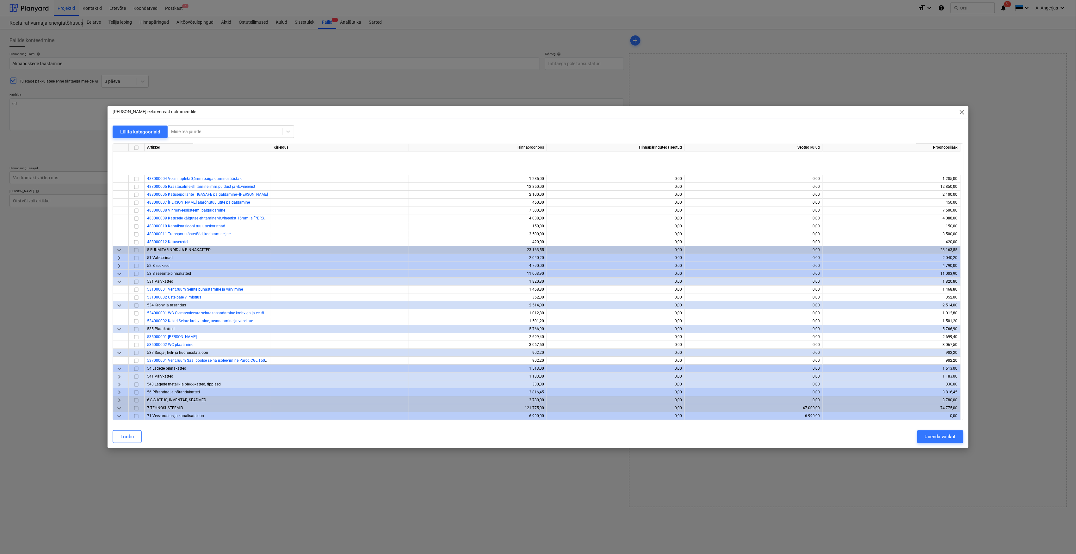
scroll to position [1392, 0]
click at [121, 259] on span "keyboard_arrow_right" at bounding box center [119, 259] width 8 height 8
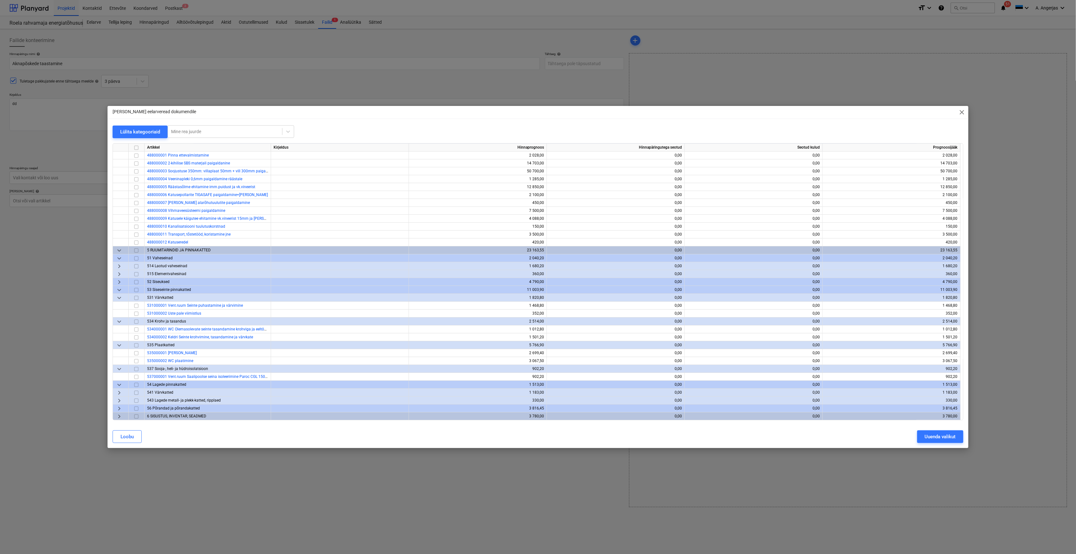
click at [118, 268] on span "keyboard_arrow_right" at bounding box center [119, 266] width 8 height 8
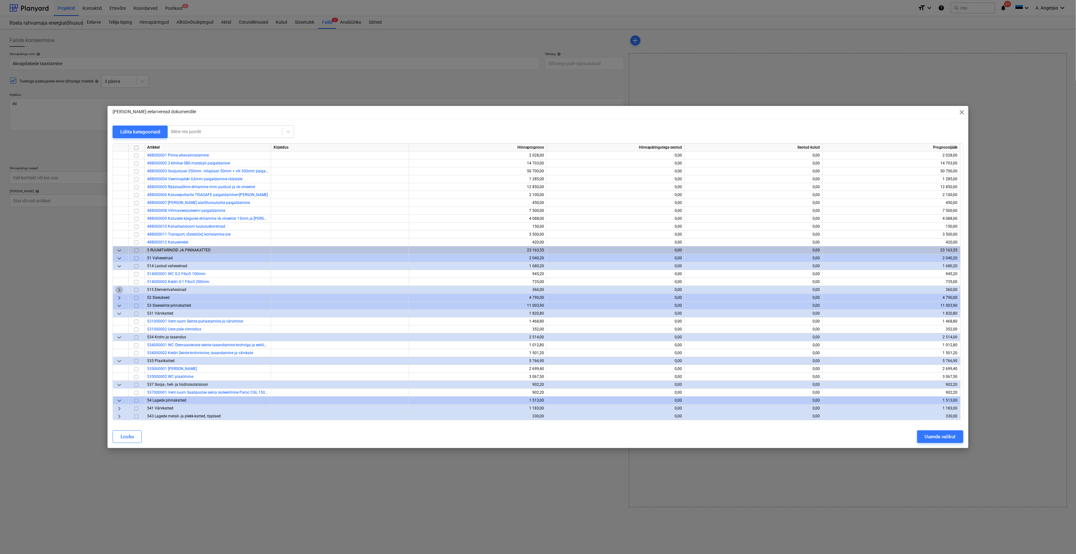
click at [117, 288] on span "keyboard_arrow_right" at bounding box center [119, 290] width 8 height 8
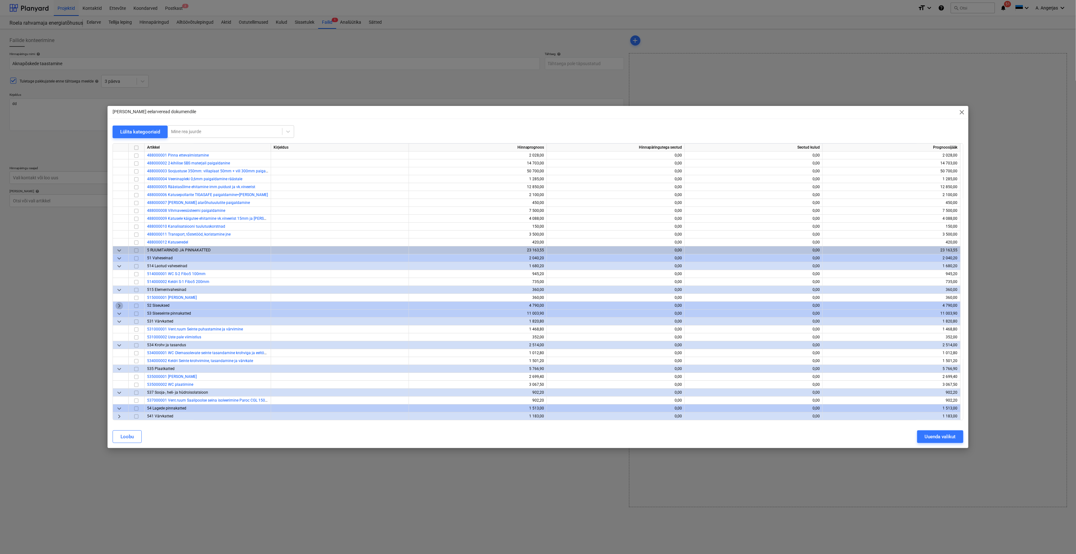
click at [115, 306] on span "keyboard_arrow_right" at bounding box center [119, 306] width 8 height 8
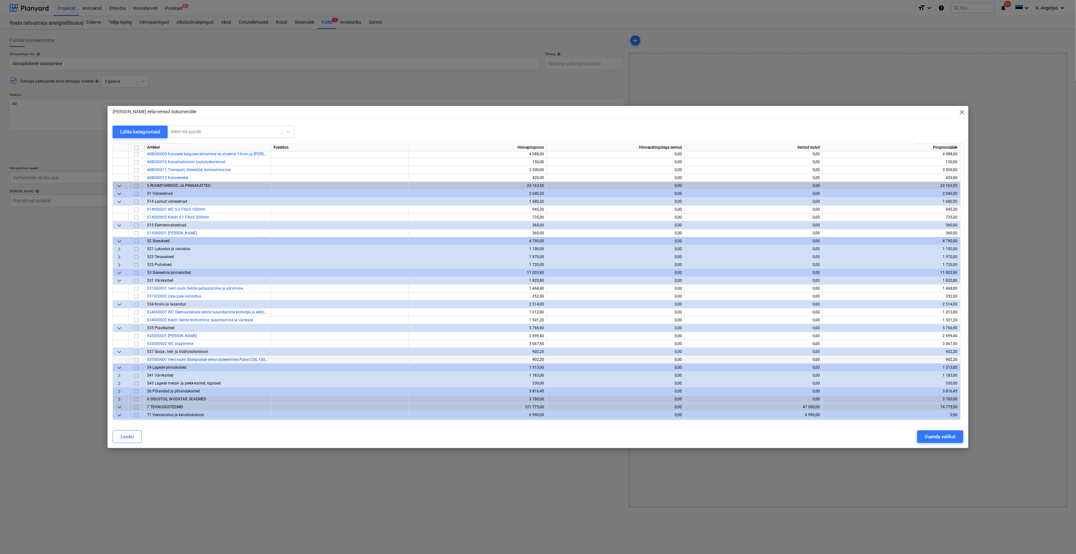
scroll to position [1476, 0]
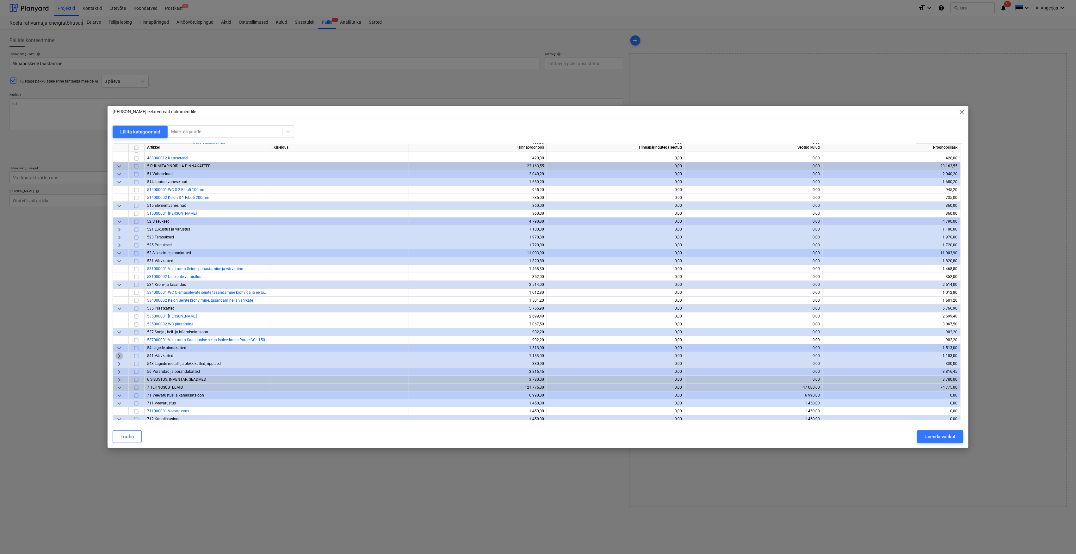
click at [120, 356] on span "keyboard_arrow_right" at bounding box center [119, 356] width 8 height 8
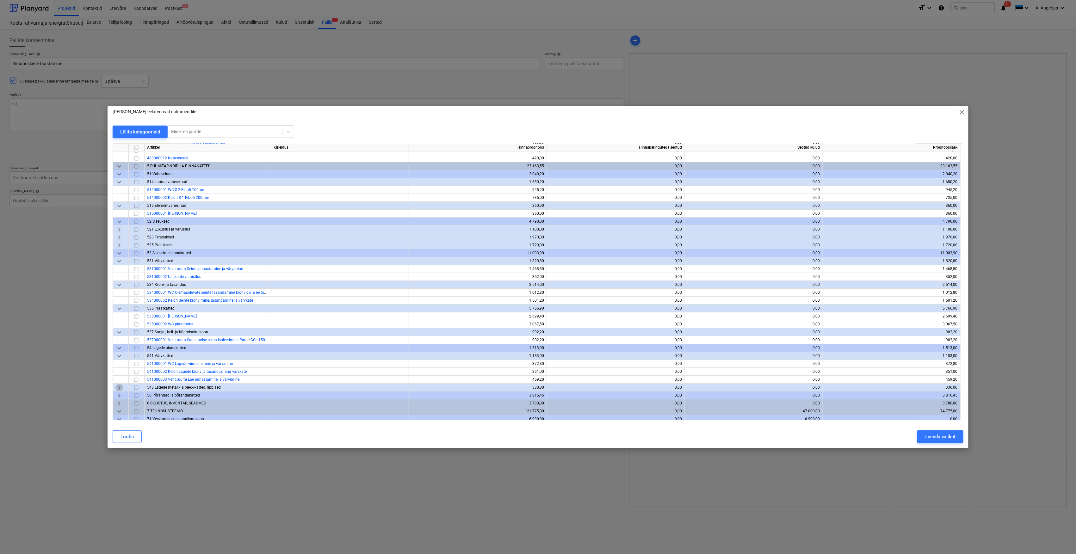
click at [118, 390] on span "keyboard_arrow_right" at bounding box center [119, 388] width 8 height 8
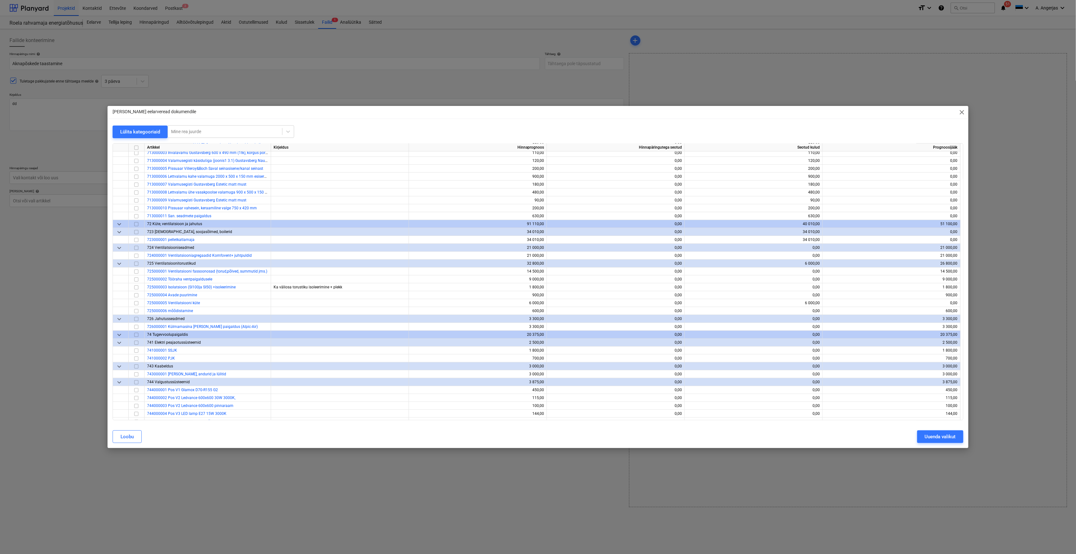
scroll to position [1982, 0]
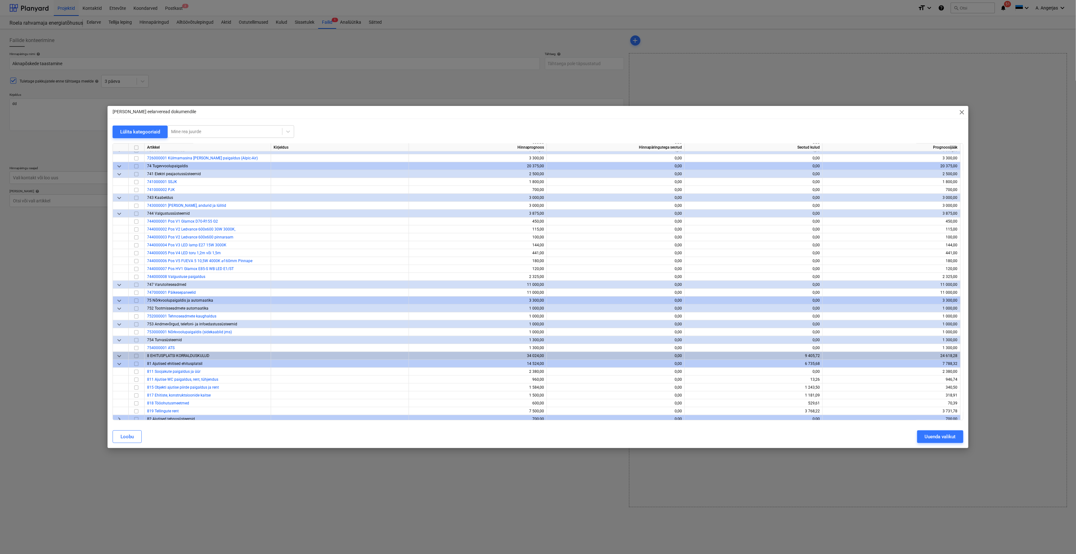
click at [595, 457] on div "[PERSON_NAME] eelarveread dokumendile close Lülita kategooriaid Mine rea juurde…" at bounding box center [538, 277] width 1076 height 554
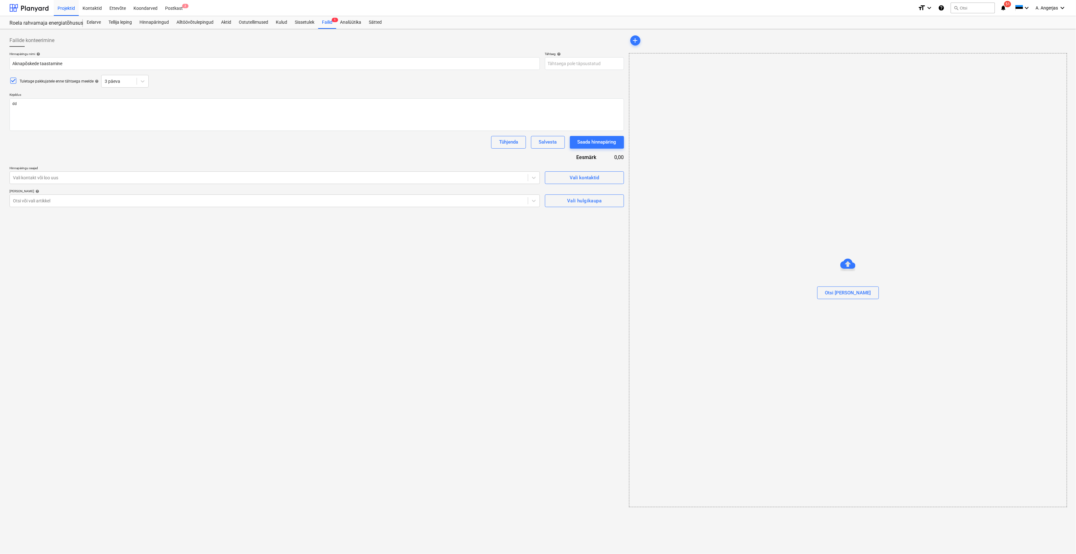
type textarea "x"
